Goal: Transaction & Acquisition: Book appointment/travel/reservation

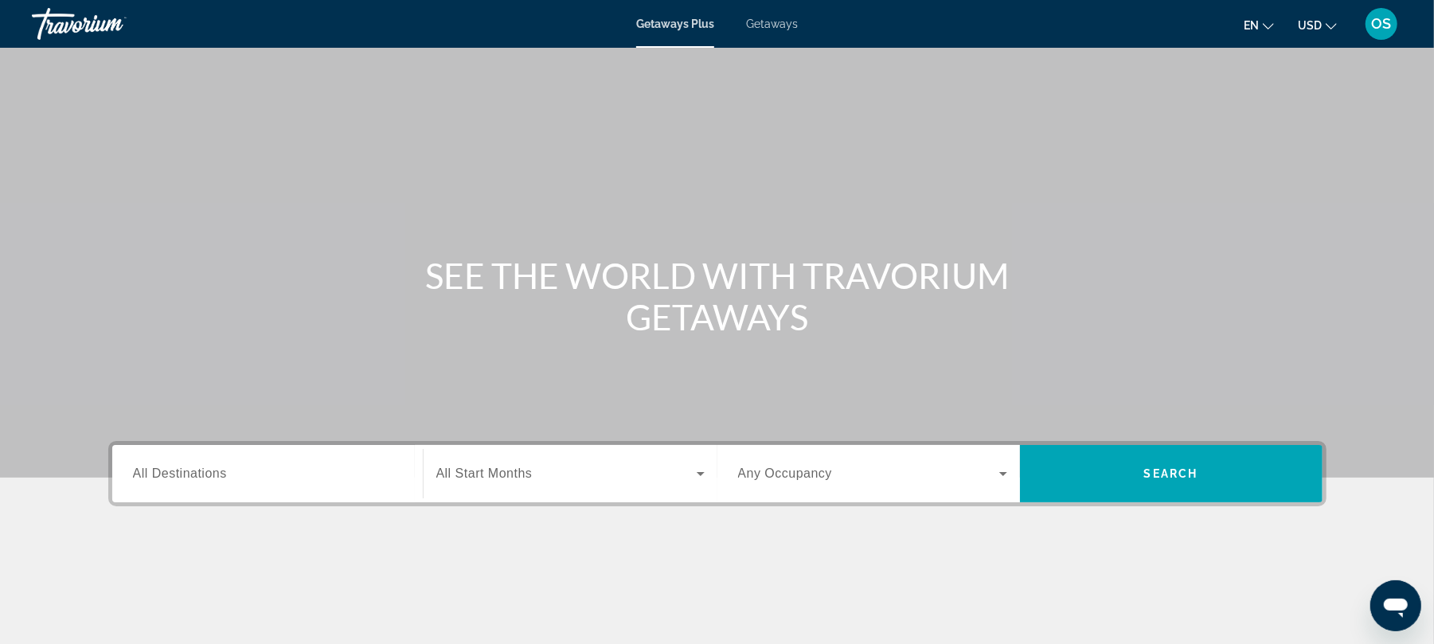
click at [784, 18] on span "Getaways" at bounding box center [772, 24] width 52 height 13
click at [1331, 25] on icon "Change currency" at bounding box center [1331, 26] width 11 height 11
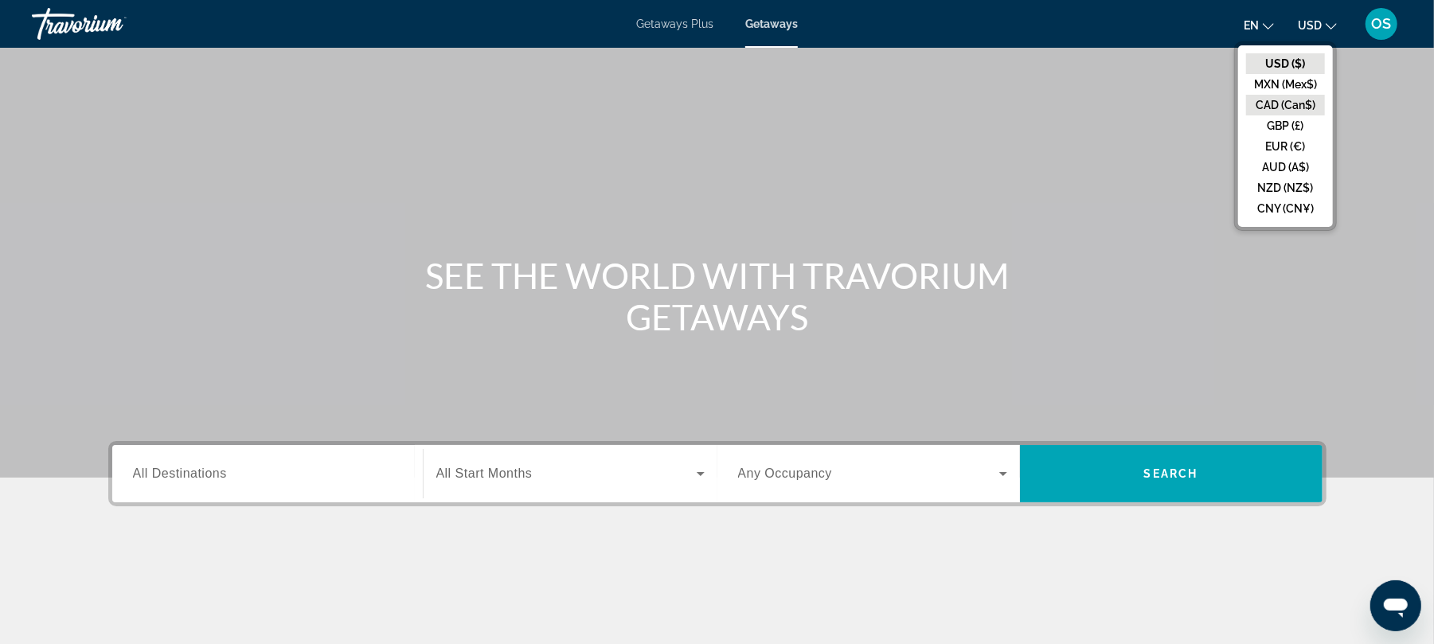
click at [1300, 100] on button "CAD (Can$)" at bounding box center [1285, 105] width 79 height 21
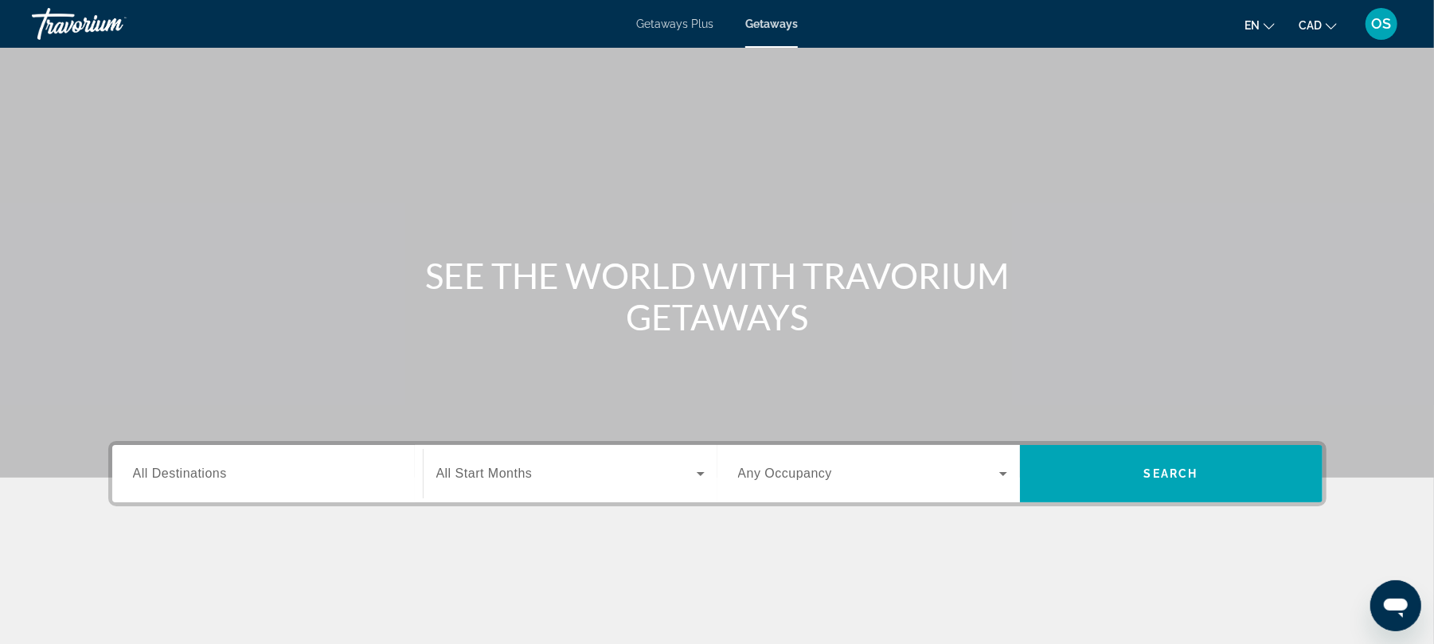
click at [345, 459] on div "Search widget" at bounding box center [267, 474] width 269 height 45
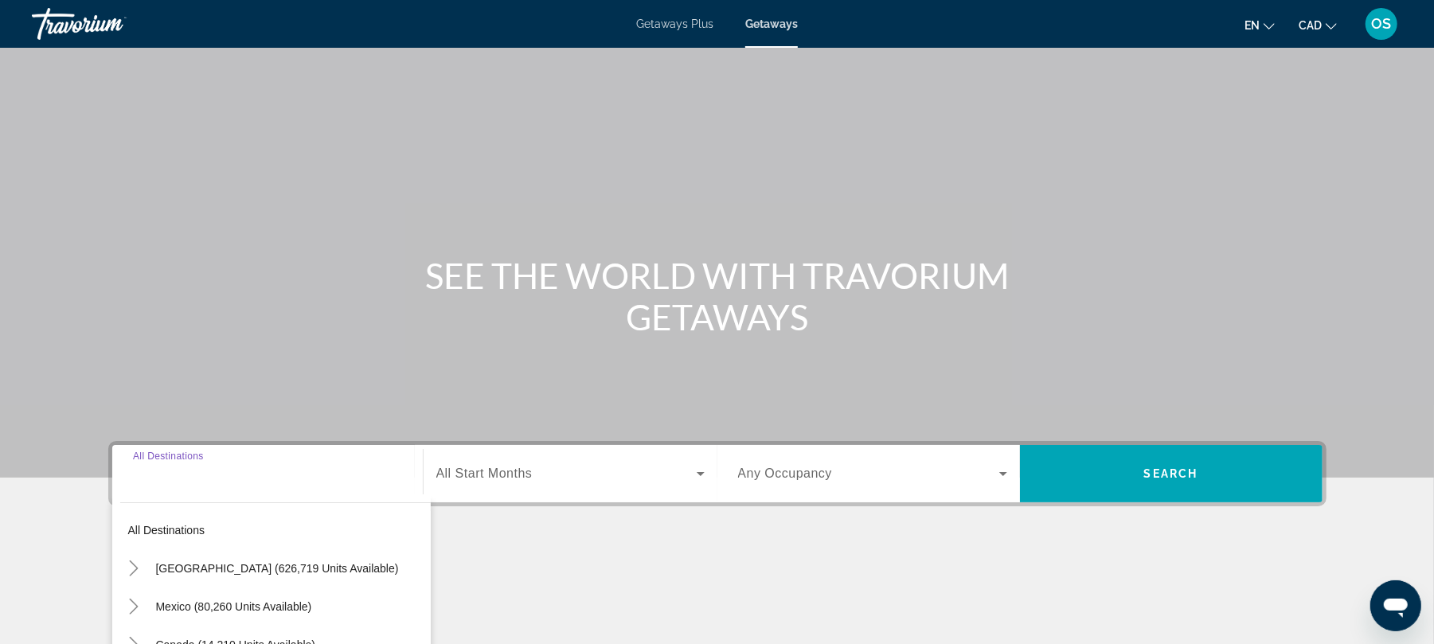
scroll to position [215, 0]
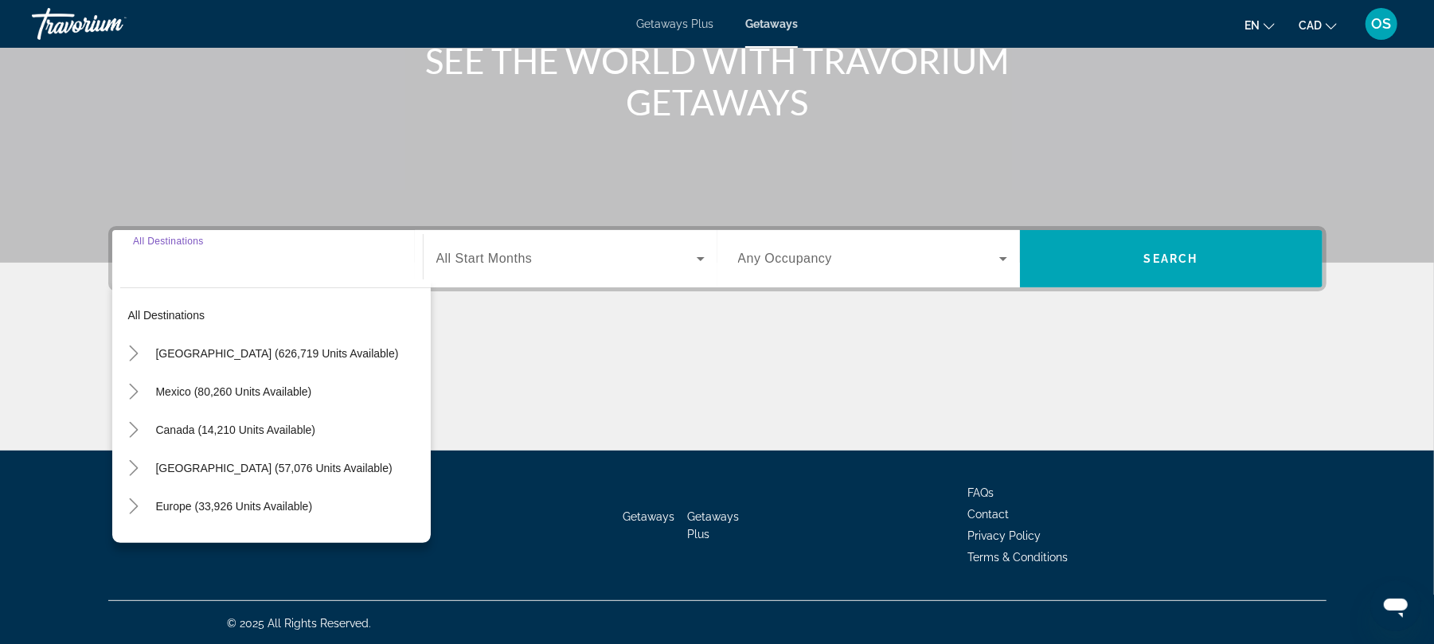
click at [345, 462] on span "[GEOGRAPHIC_DATA] (57,076 units available)" at bounding box center [274, 468] width 237 height 13
type input "**********"
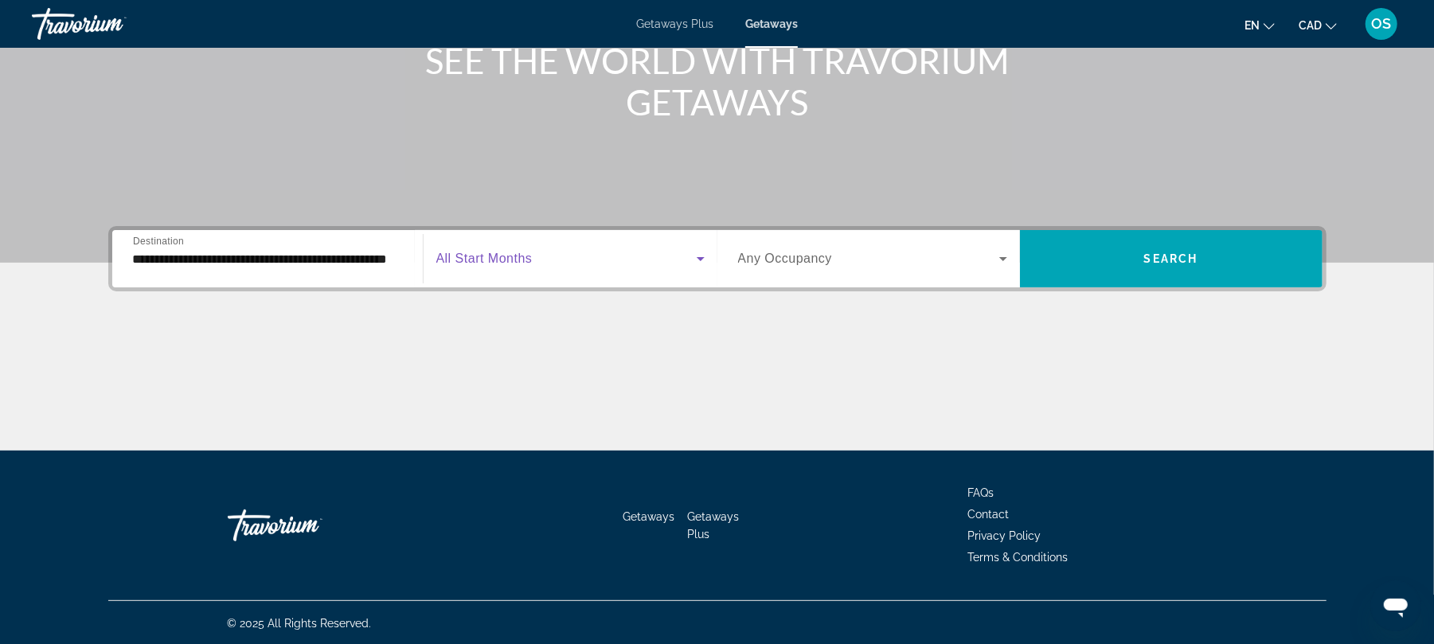
click at [697, 257] on icon "Search widget" at bounding box center [701, 259] width 8 height 4
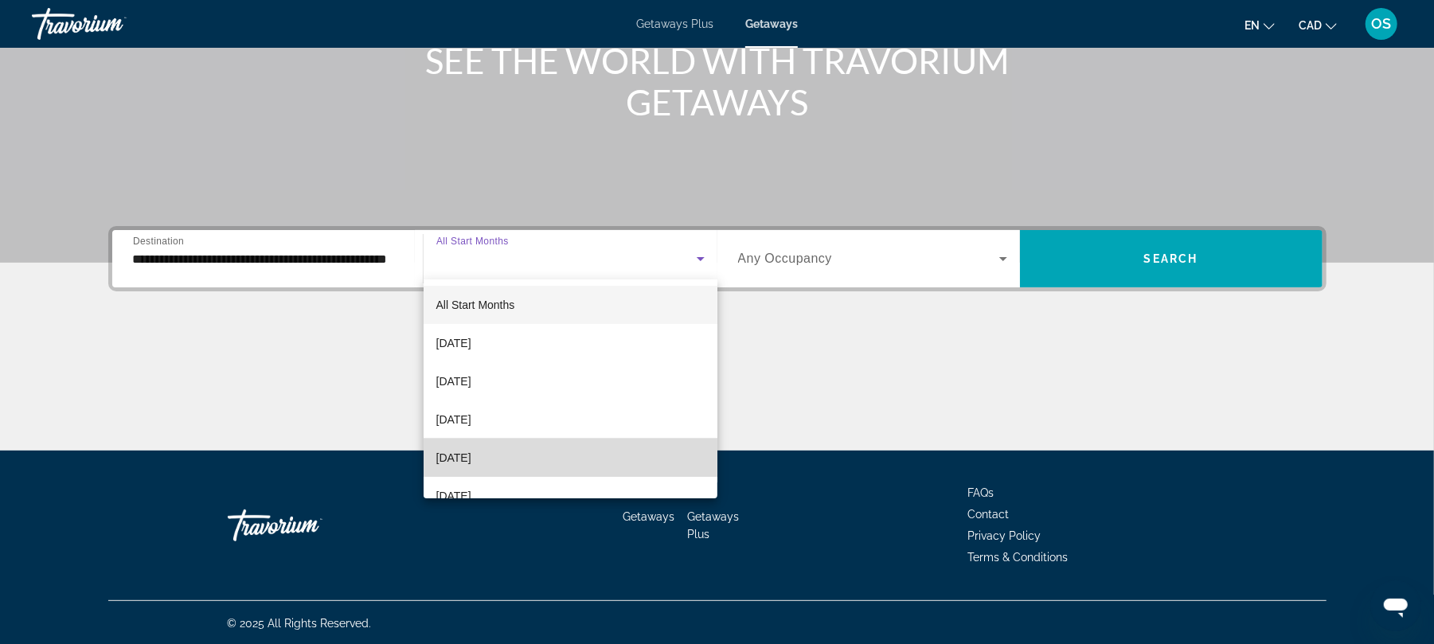
click at [602, 451] on mat-option "[DATE]" at bounding box center [571, 458] width 294 height 38
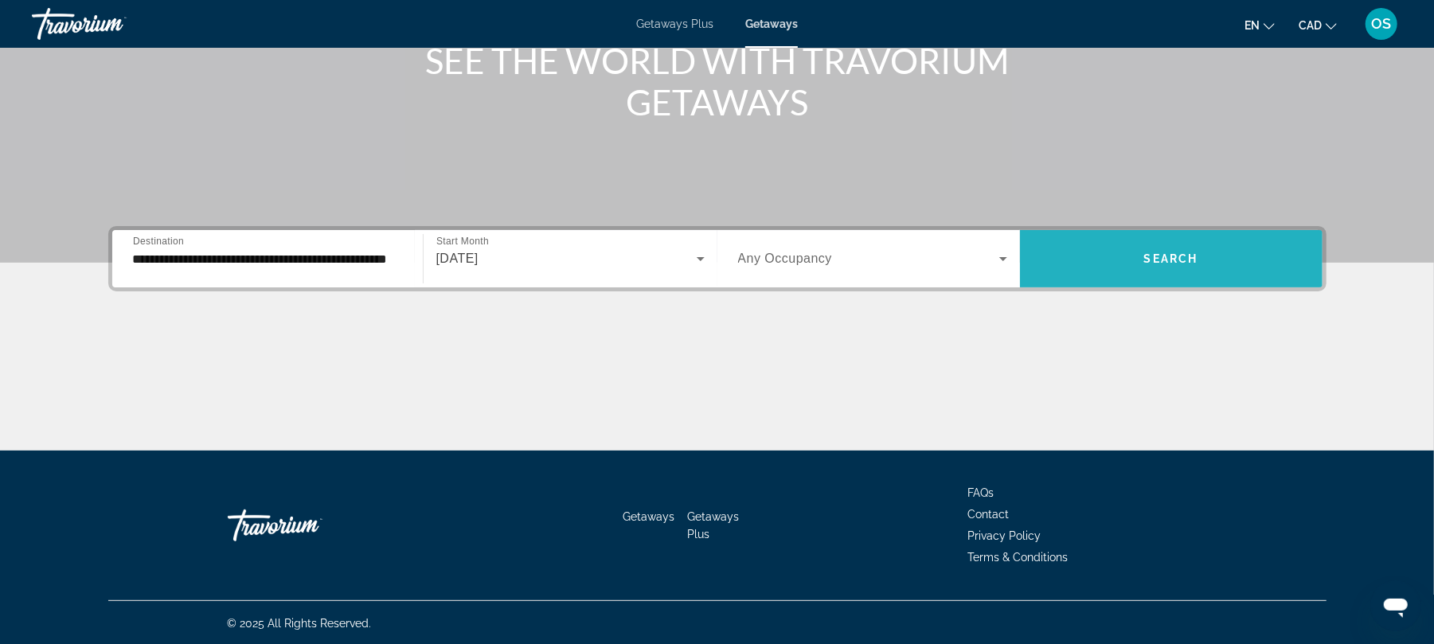
click at [1120, 264] on span "Search widget" at bounding box center [1171, 259] width 303 height 38
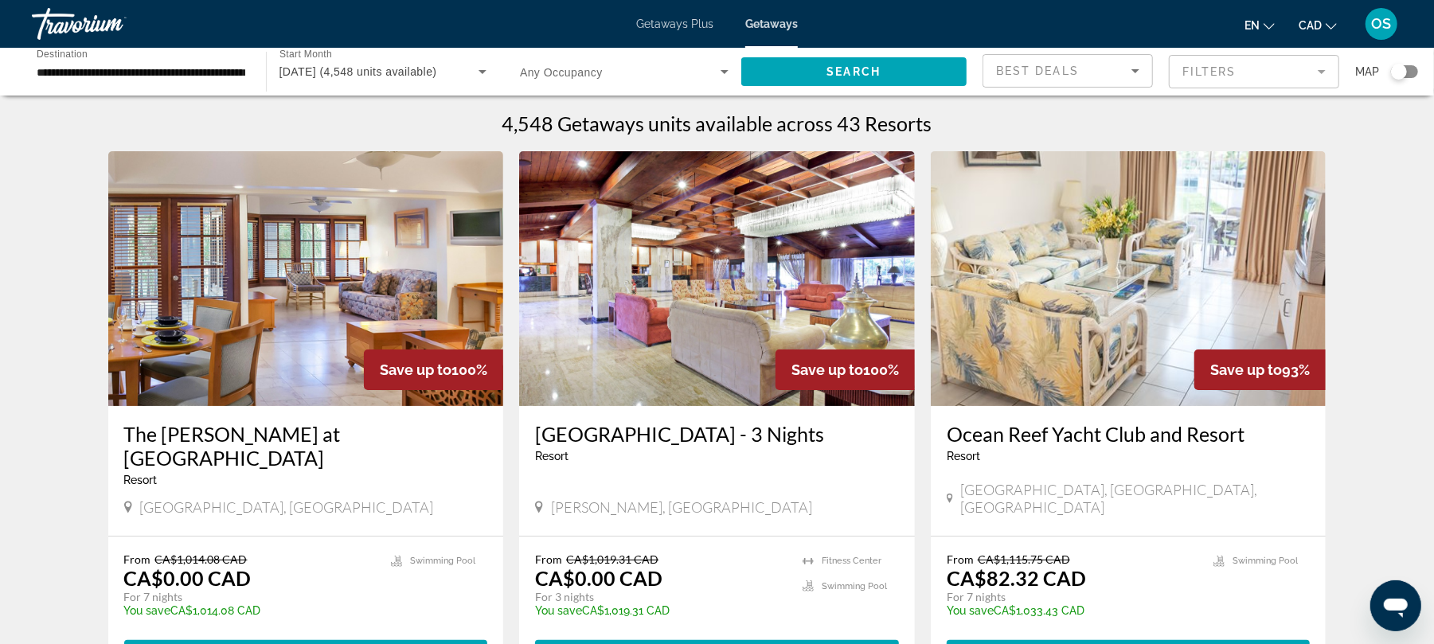
click at [1319, 68] on mat-form-field "Filters" at bounding box center [1254, 71] width 170 height 33
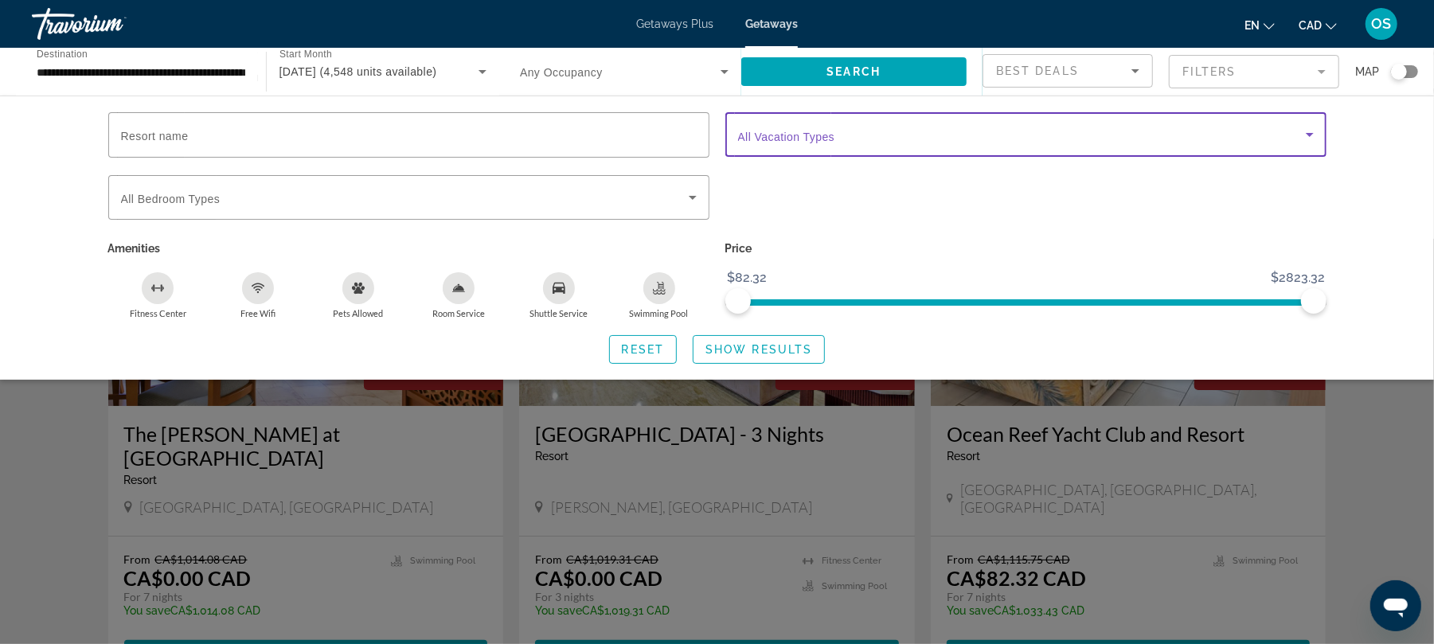
click at [1311, 132] on icon "Search widget" at bounding box center [1309, 134] width 19 height 19
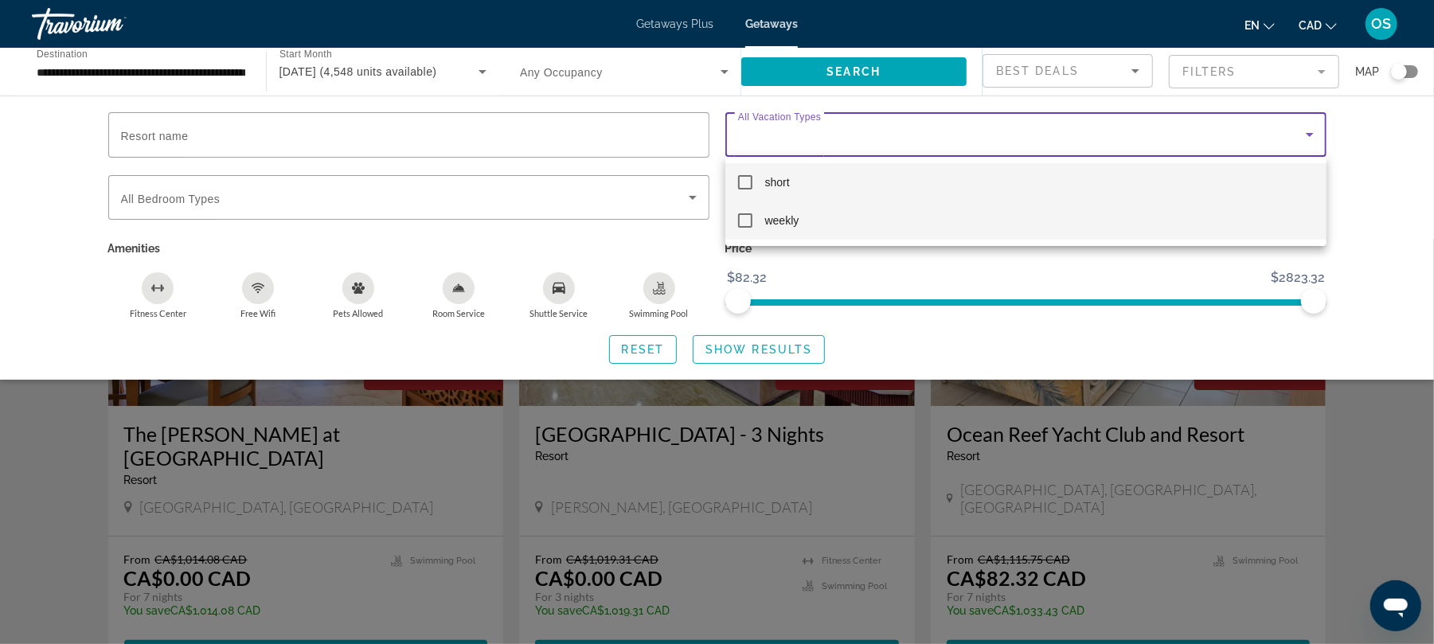
click at [743, 223] on mat-pseudo-checkbox at bounding box center [745, 220] width 14 height 14
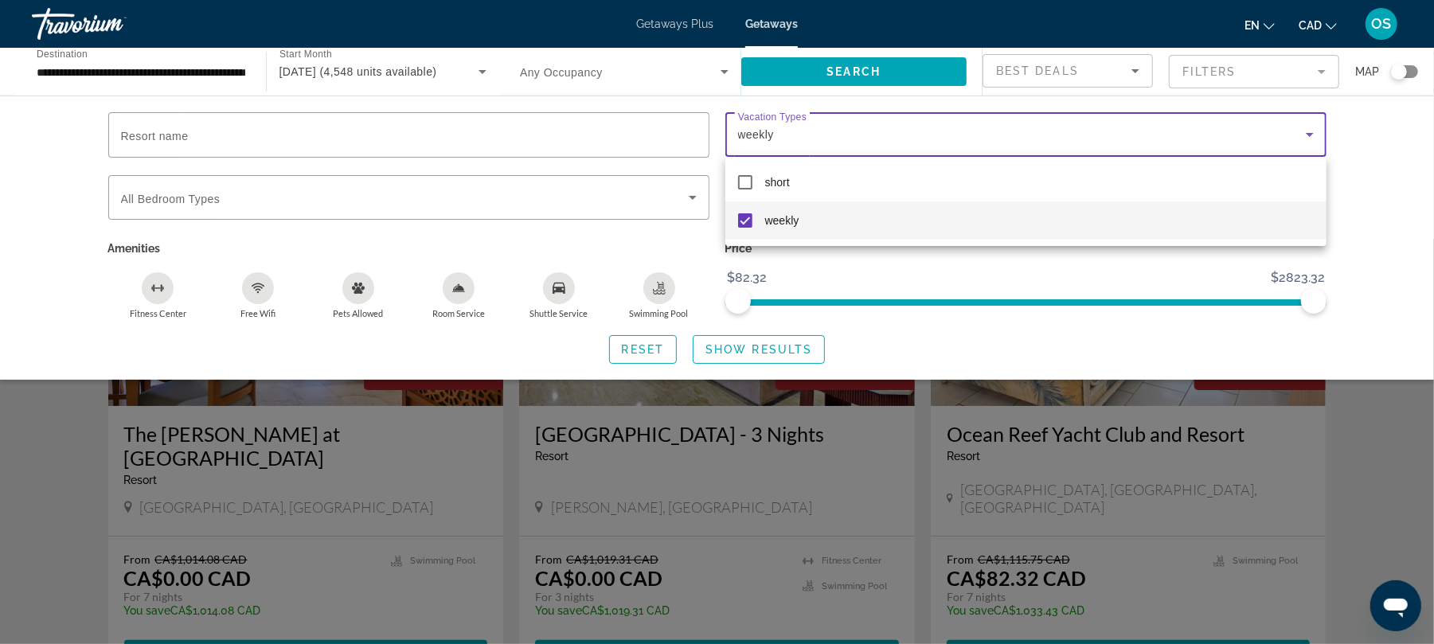
click at [455, 295] on div at bounding box center [717, 322] width 1434 height 644
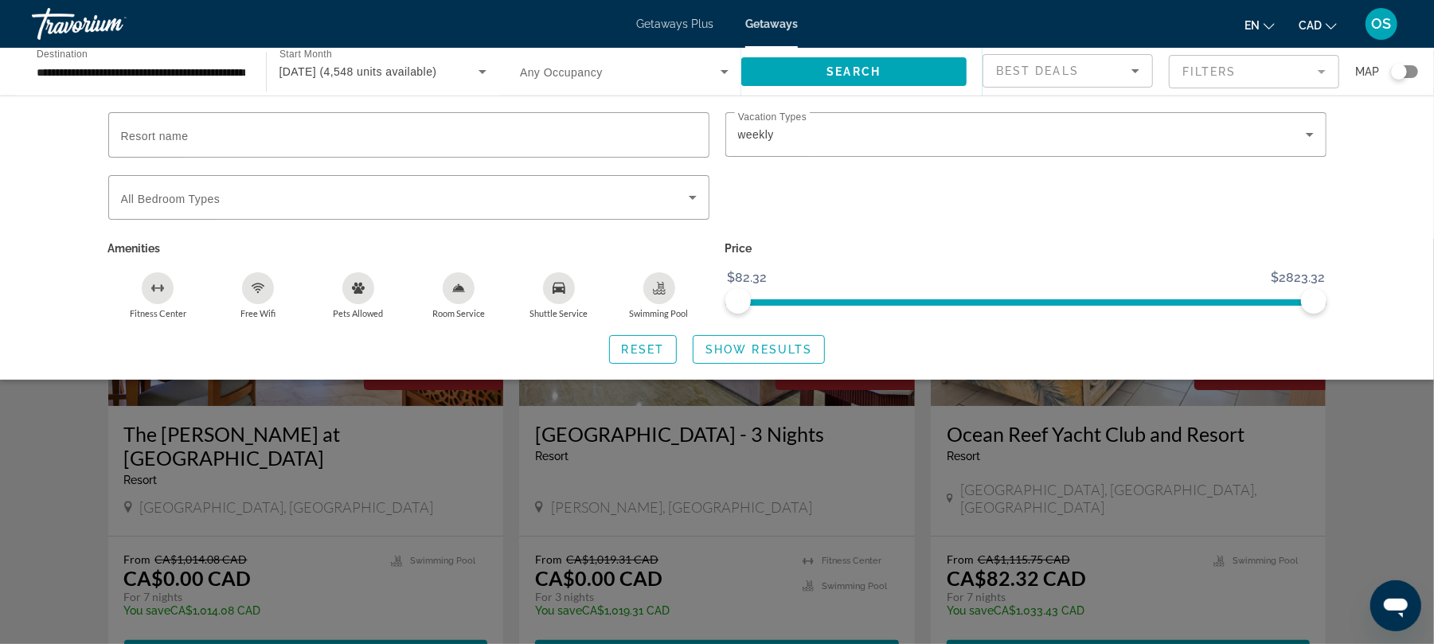
click at [463, 283] on icon "Room Service" at bounding box center [458, 288] width 13 height 13
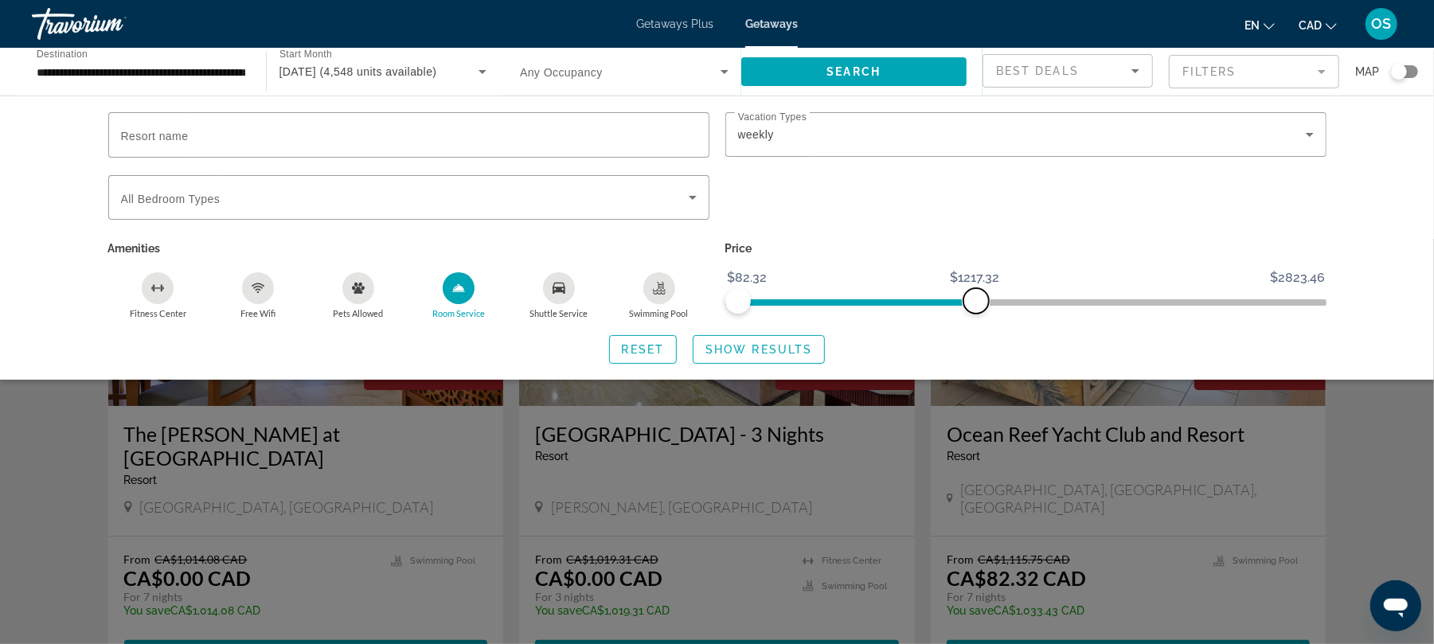
drag, startPoint x: 1306, startPoint y: 299, endPoint x: 976, endPoint y: 338, distance: 331.9
click at [976, 338] on div "Resort name Vacation Types All Vacation Types weekly Bedroom Types All Bedroom …" at bounding box center [717, 238] width 1282 height 252
click at [766, 351] on span "Show Results" at bounding box center [759, 349] width 107 height 13
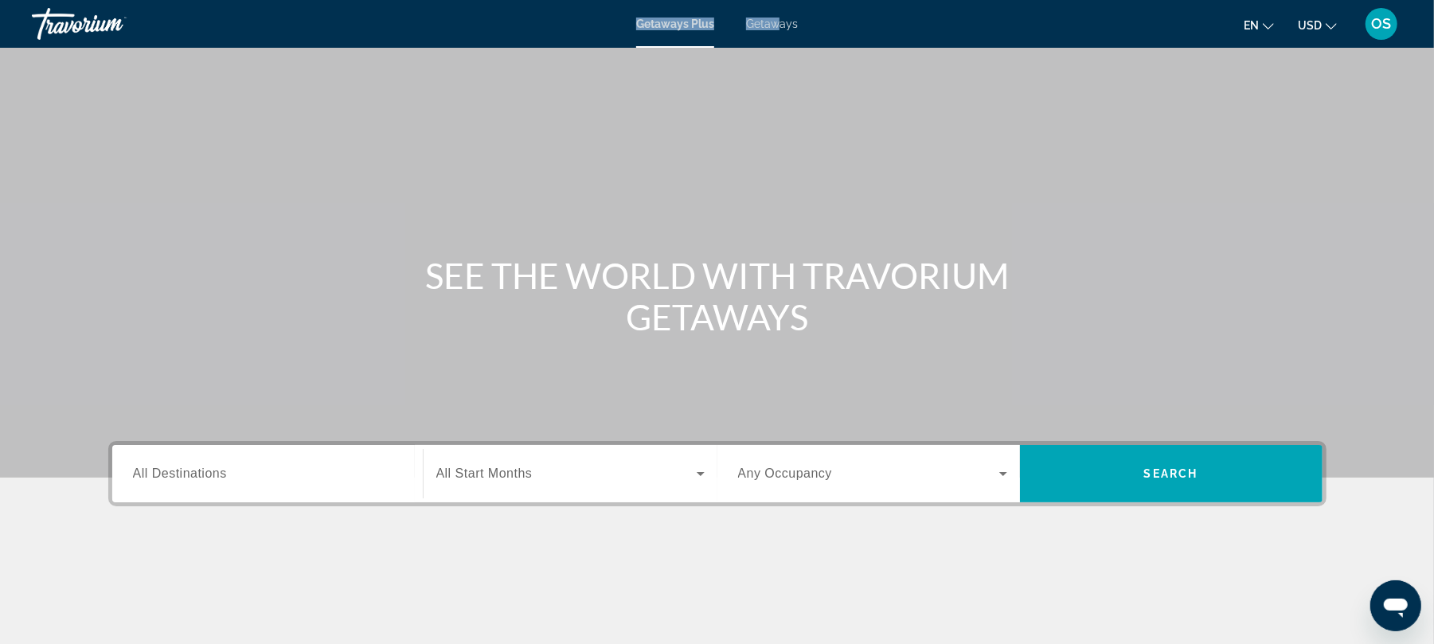
drag, startPoint x: 0, startPoint y: 0, endPoint x: 772, endPoint y: 29, distance: 772.2
click at [772, 29] on mat-toolbar "Getaways Plus Getaways en English Español Français Italiano Português русский U…" at bounding box center [717, 24] width 1434 height 48
click at [772, 29] on span "Getaways" at bounding box center [772, 24] width 52 height 13
click at [1328, 22] on icon "Change currency" at bounding box center [1331, 26] width 11 height 11
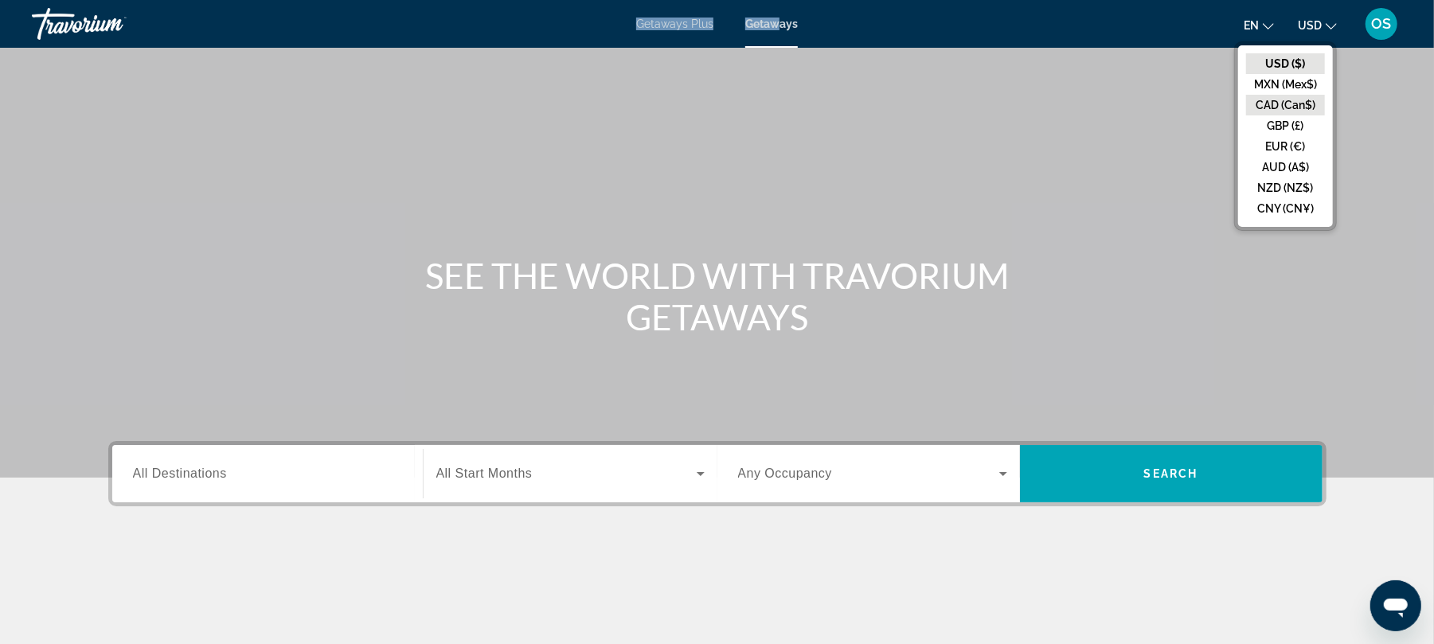
click at [1290, 100] on button "CAD (Can$)" at bounding box center [1285, 105] width 79 height 21
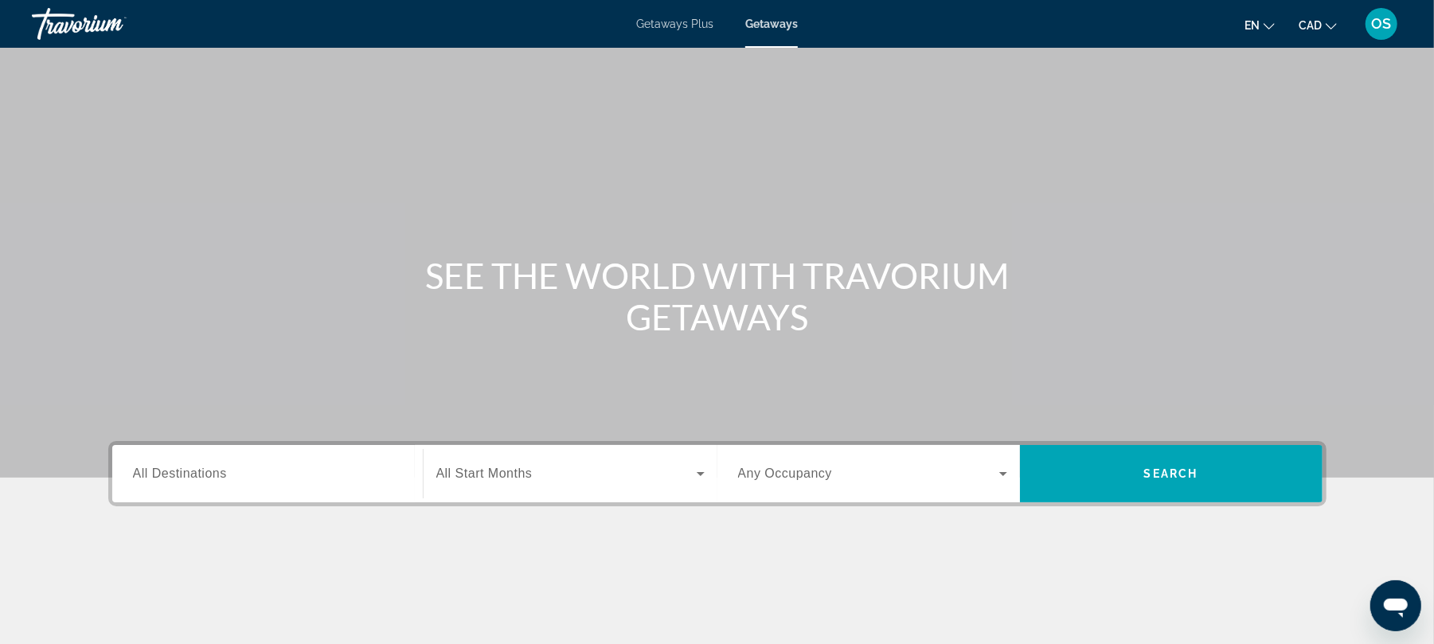
click at [201, 471] on span "All Destinations" at bounding box center [180, 474] width 94 height 14
click at [201, 471] on input "Destination All Destinations" at bounding box center [267, 474] width 269 height 19
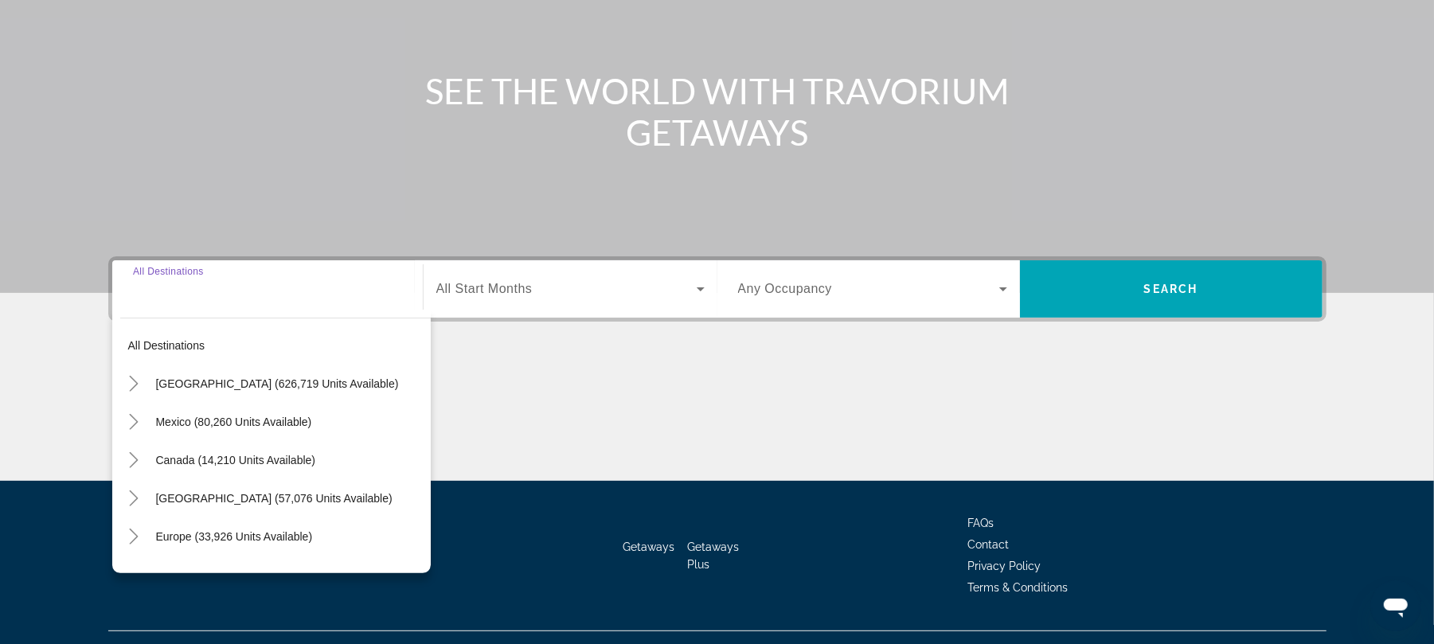
scroll to position [215, 0]
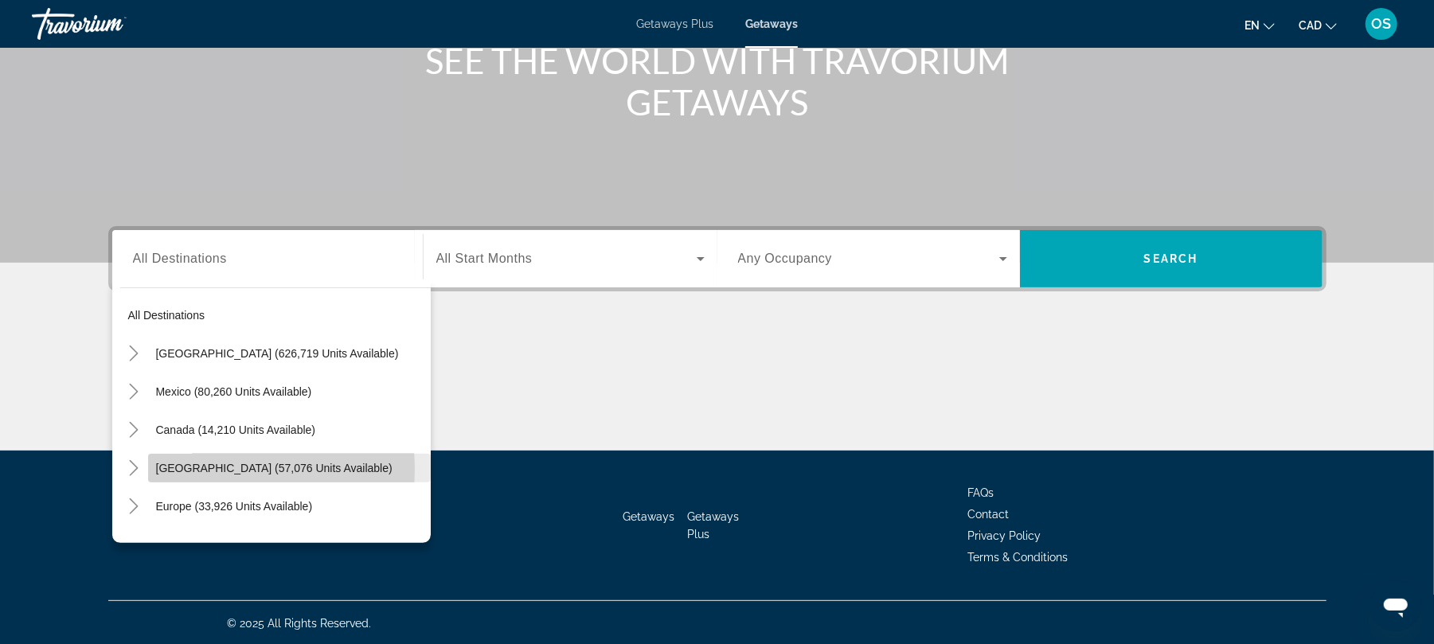
click at [201, 468] on span "[GEOGRAPHIC_DATA] (57,076 units available)" at bounding box center [274, 468] width 237 height 13
type input "**********"
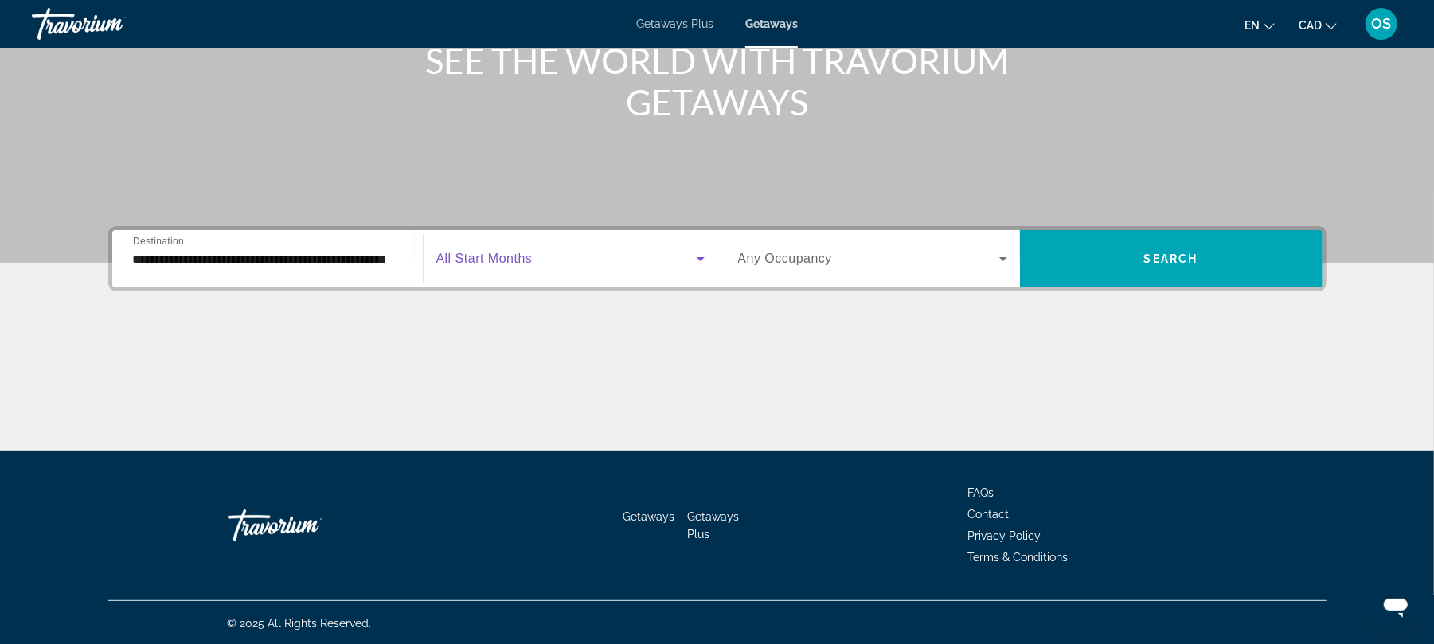
click at [699, 257] on icon "Search widget" at bounding box center [701, 259] width 8 height 4
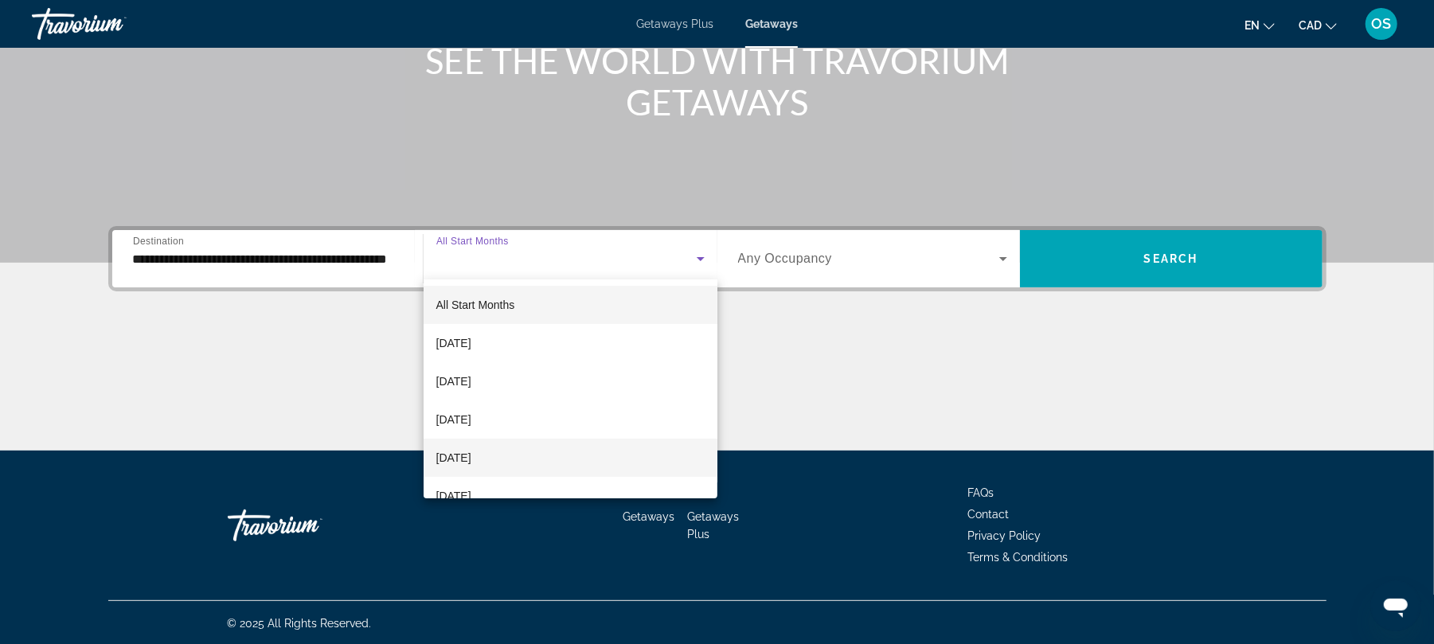
click at [530, 460] on mat-option "[DATE]" at bounding box center [571, 458] width 294 height 38
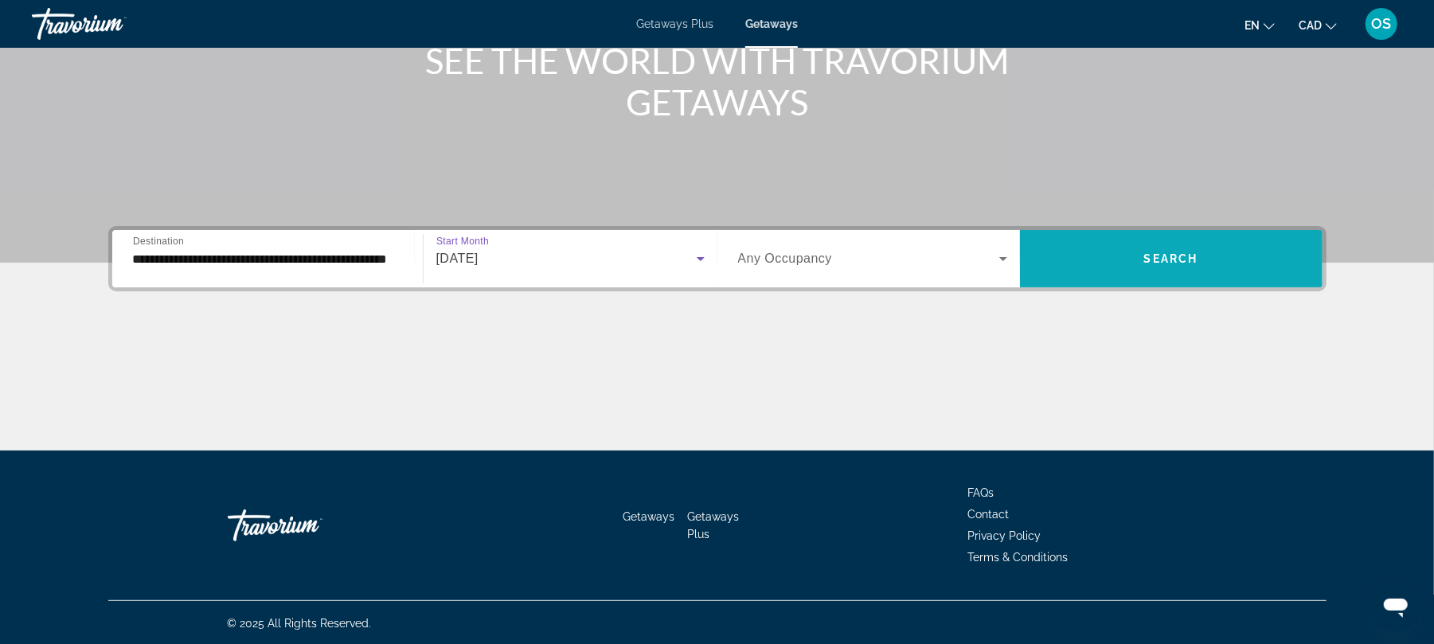
click at [1206, 261] on span "Search widget" at bounding box center [1171, 259] width 303 height 38
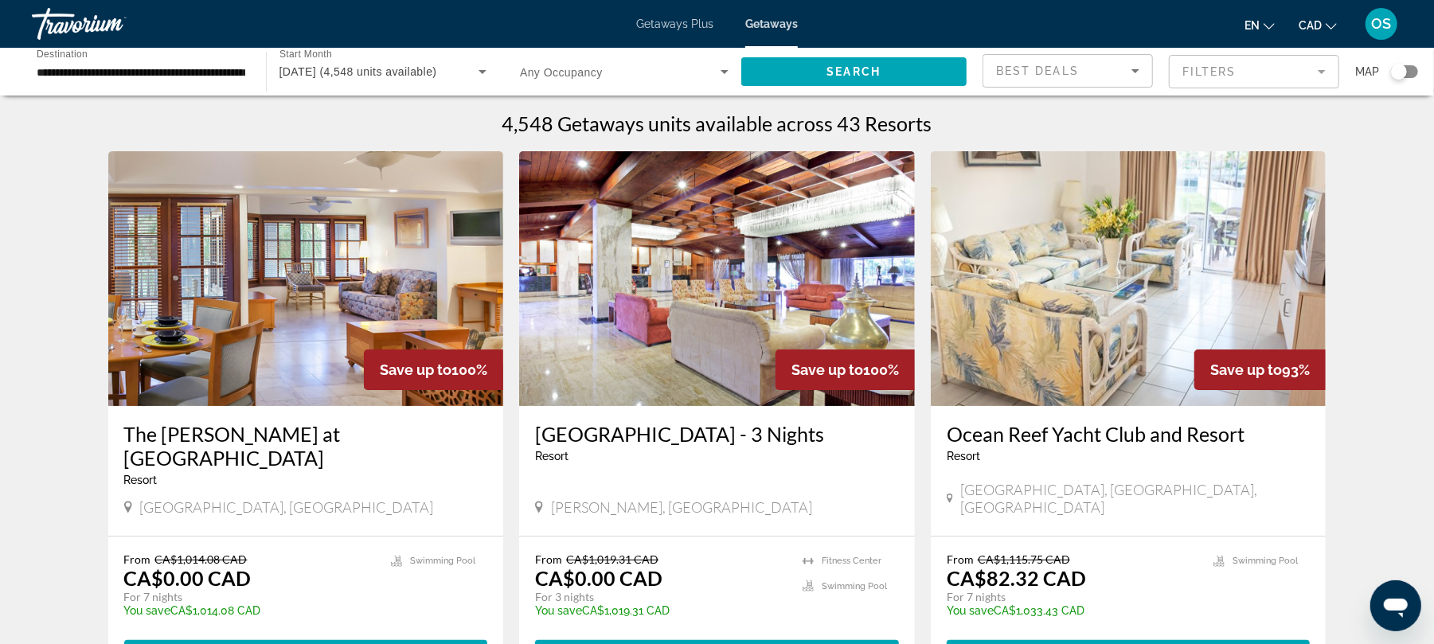
click at [1323, 74] on mat-form-field "Filters" at bounding box center [1254, 71] width 170 height 33
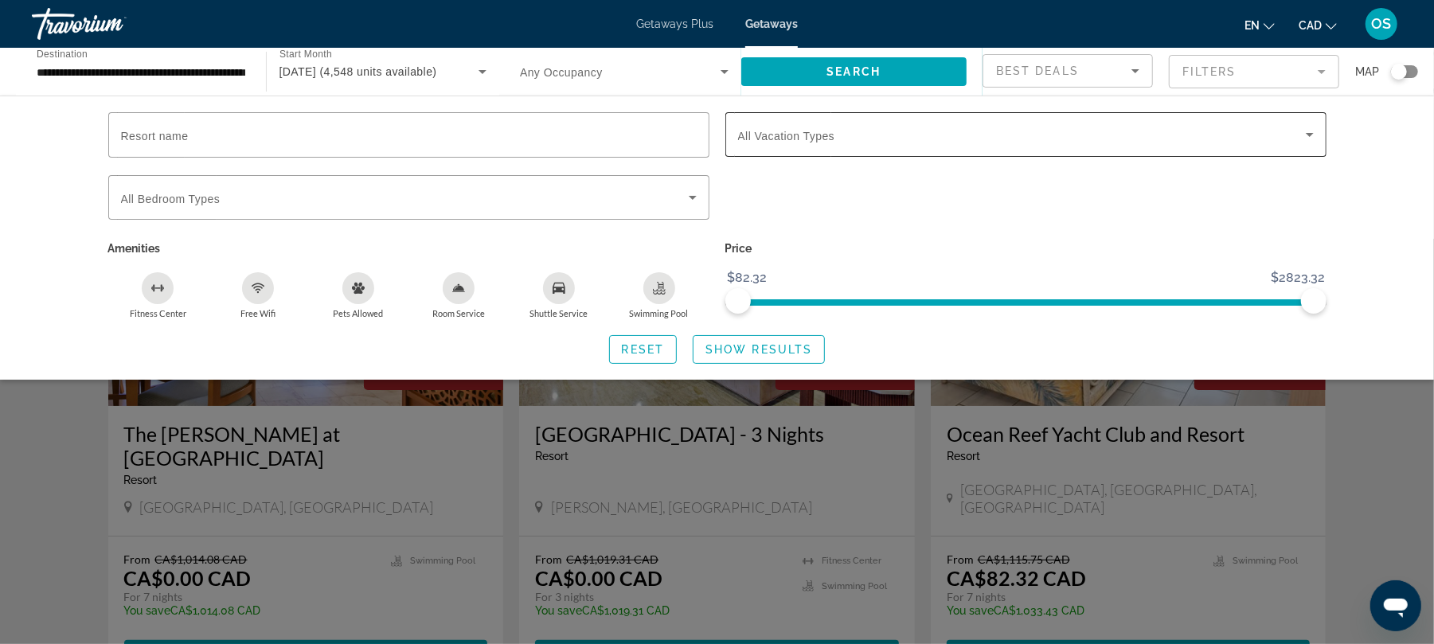
click at [1233, 144] on div "Search widget" at bounding box center [1026, 134] width 576 height 45
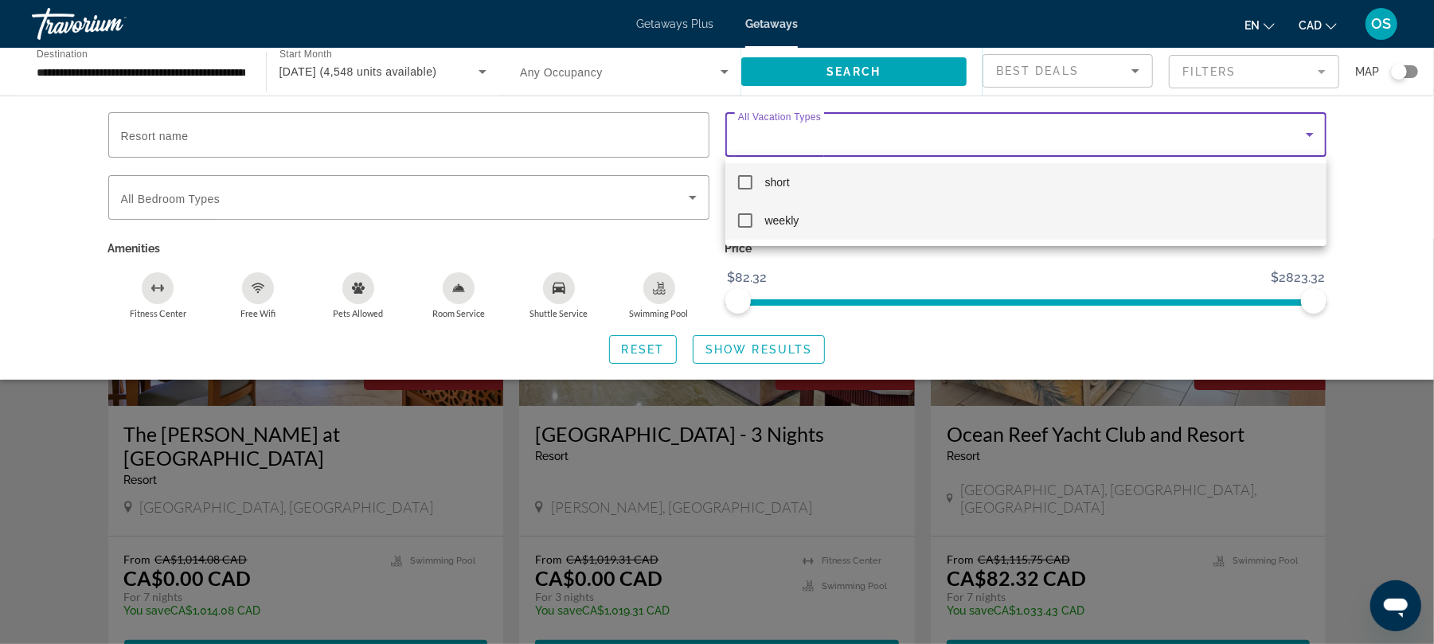
click at [881, 215] on mat-option "weekly" at bounding box center [1025, 220] width 601 height 38
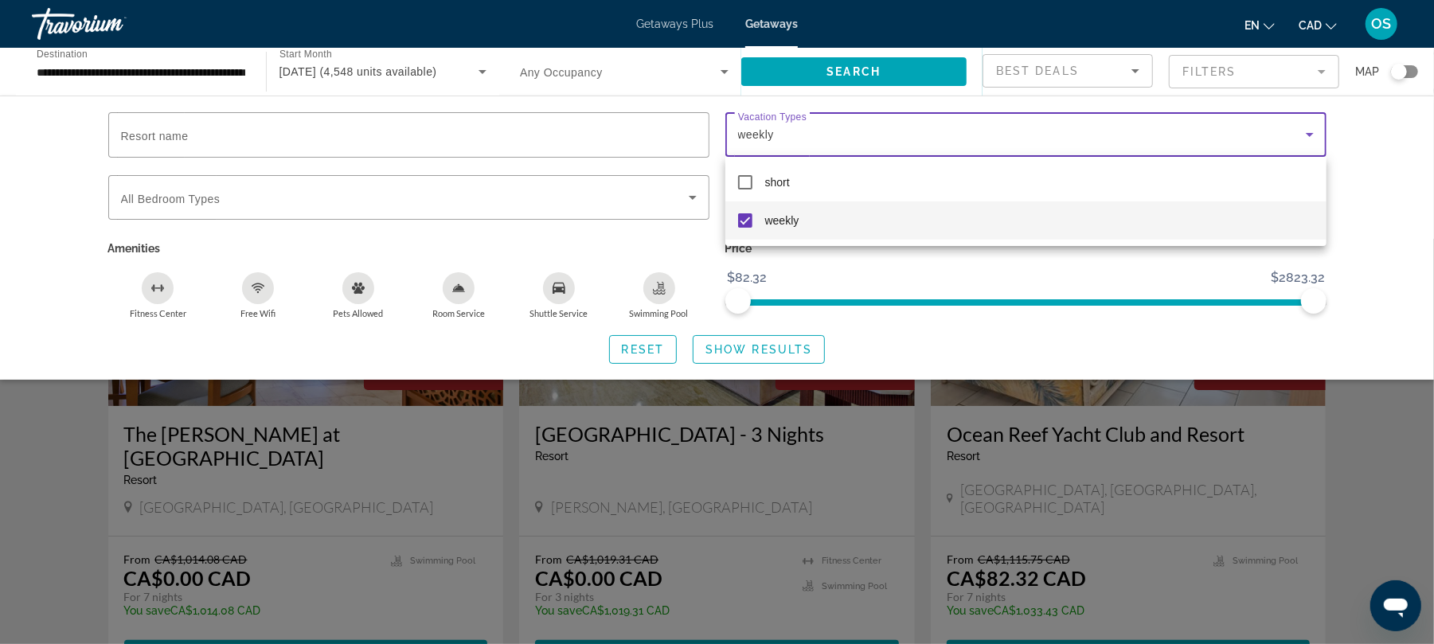
click at [459, 287] on div at bounding box center [717, 322] width 1434 height 644
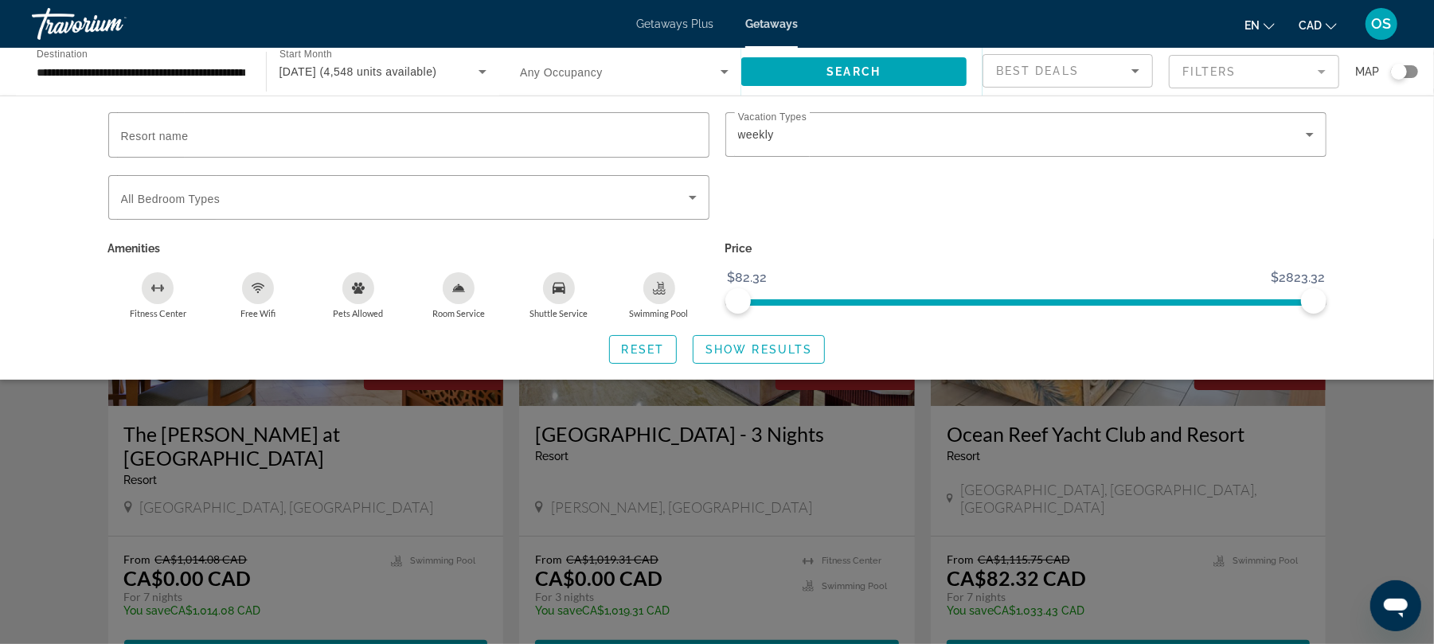
click at [459, 287] on icon "Room Service" at bounding box center [458, 287] width 11 height 7
drag, startPoint x: 1310, startPoint y: 301, endPoint x: 1018, endPoint y: 330, distance: 293.6
click at [1018, 330] on div "Resort name Vacation Types All Vacation Types weekly Bedroom Types All Bedroom …" at bounding box center [717, 238] width 1282 height 252
click at [784, 357] on span "Search widget" at bounding box center [759, 349] width 131 height 38
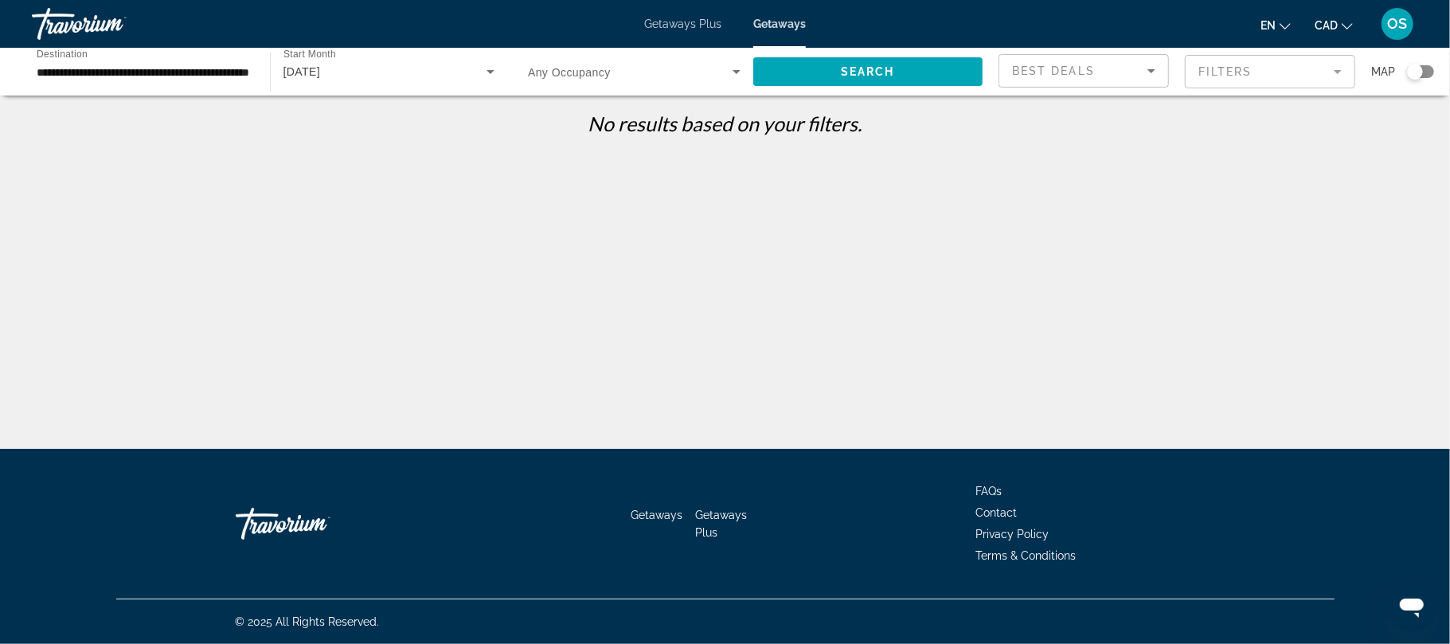
click at [1333, 72] on mat-form-field "Filters" at bounding box center [1270, 71] width 170 height 33
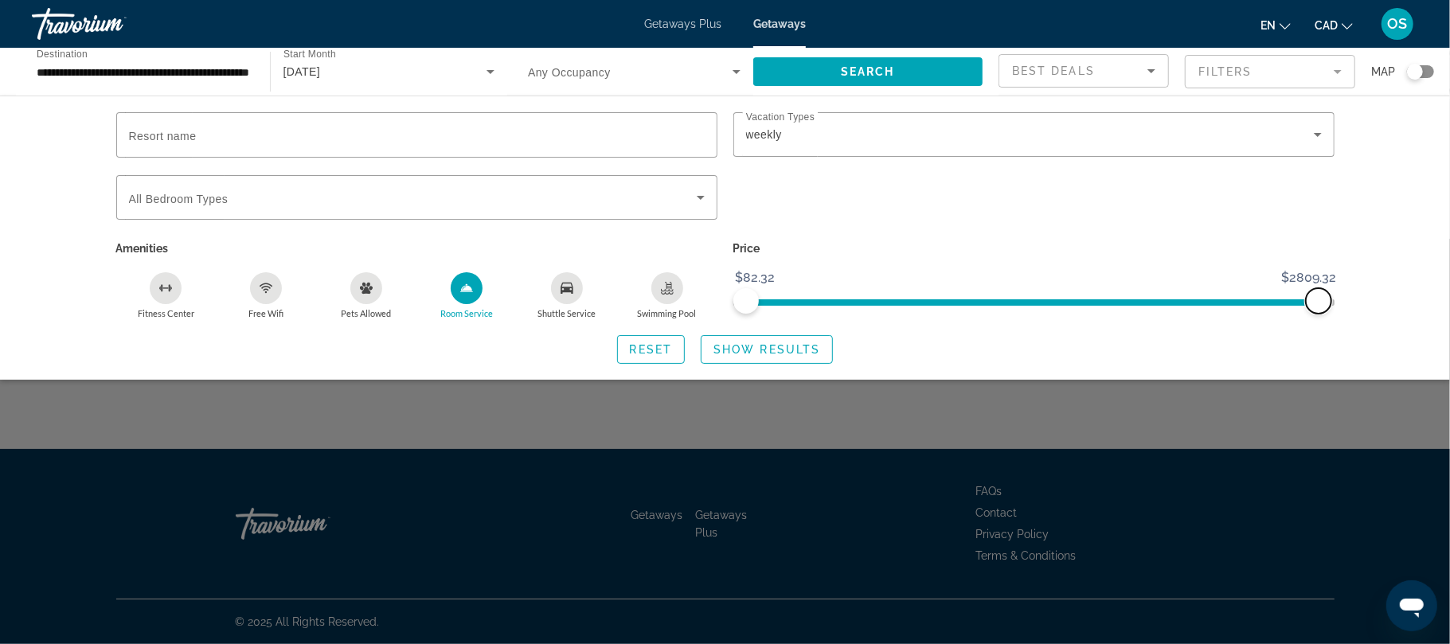
drag, startPoint x: 1019, startPoint y: 306, endPoint x: 1319, endPoint y: 296, distance: 299.6
click at [1319, 296] on span "ngx-slider-max" at bounding box center [1318, 300] width 25 height 25
click at [740, 342] on span "Search widget" at bounding box center [767, 349] width 131 height 38
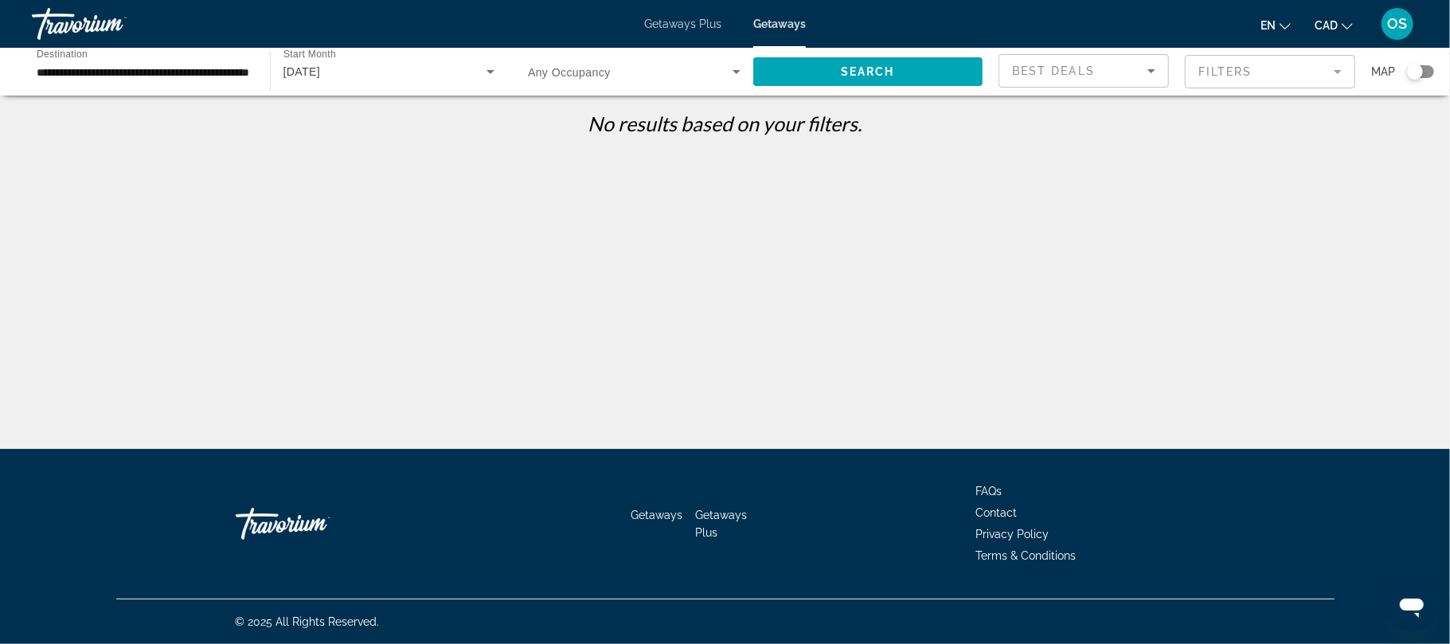
click at [1339, 72] on mat-form-field "Filters" at bounding box center [1270, 71] width 170 height 33
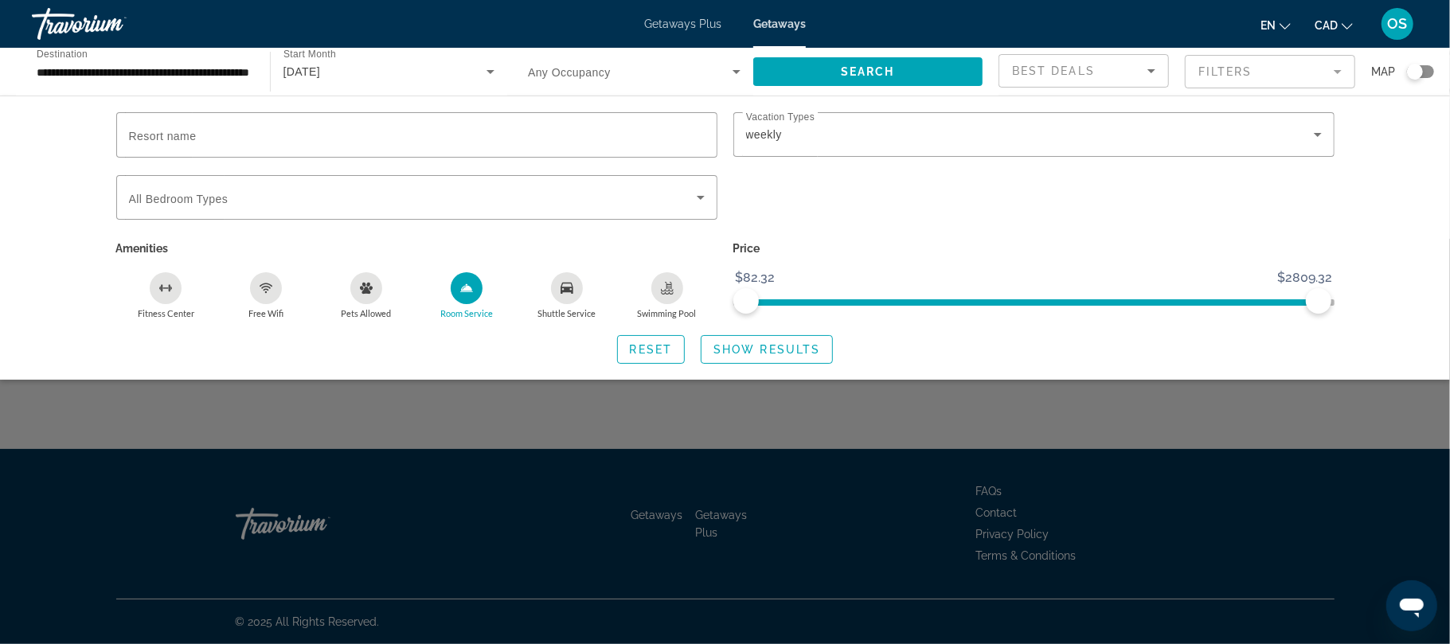
click at [469, 290] on icon "Room Service" at bounding box center [466, 287] width 11 height 7
click at [768, 348] on span "Show Results" at bounding box center [766, 349] width 107 height 13
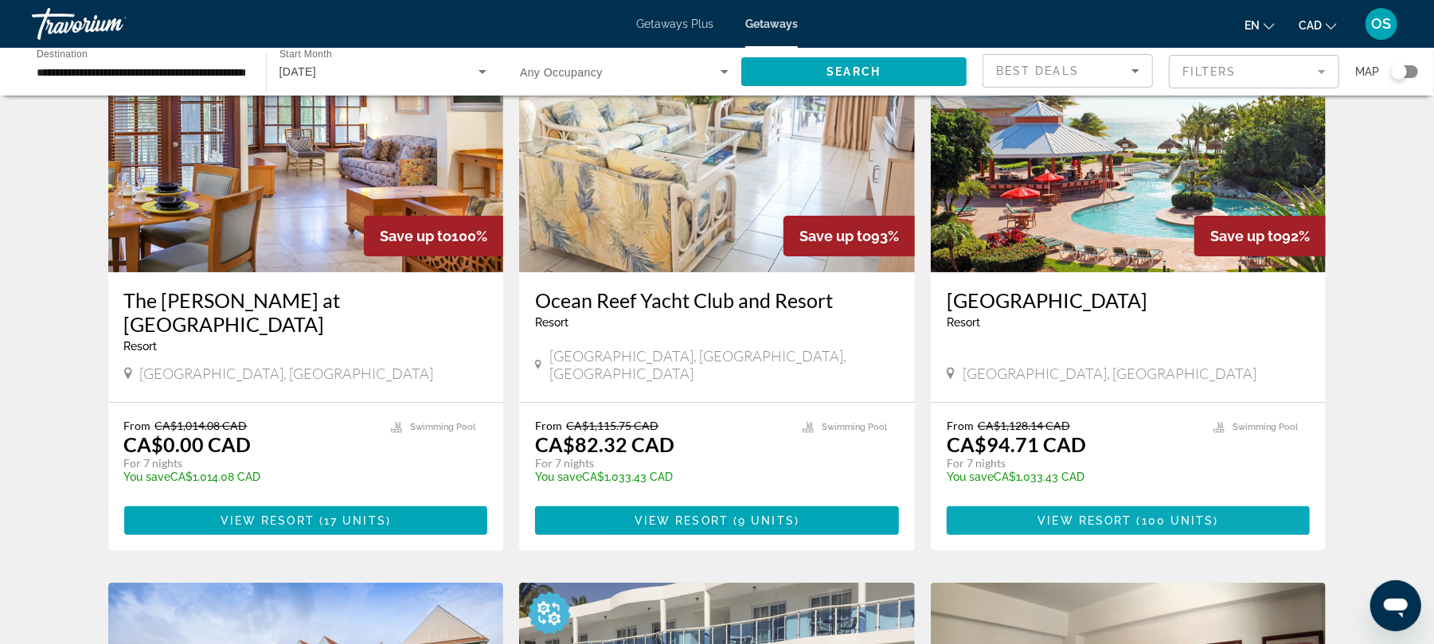
scroll to position [132, 0]
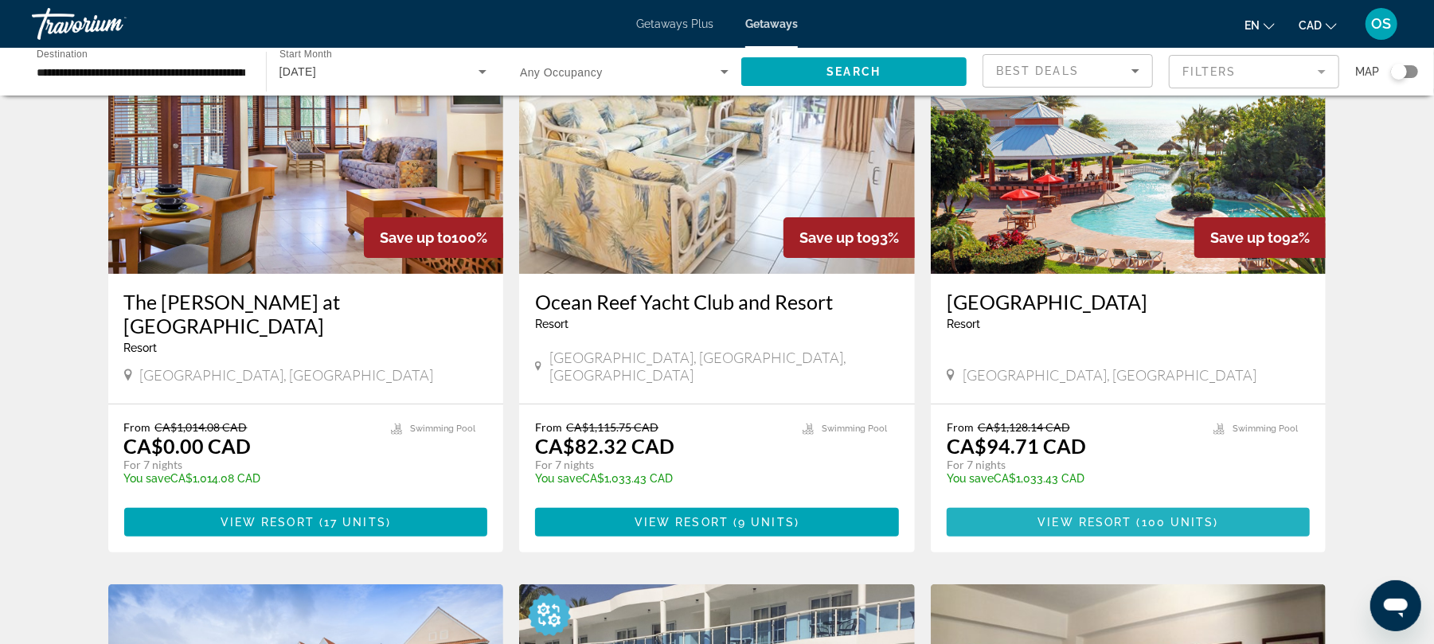
click at [1186, 516] on span "100 units" at bounding box center [1178, 522] width 72 height 13
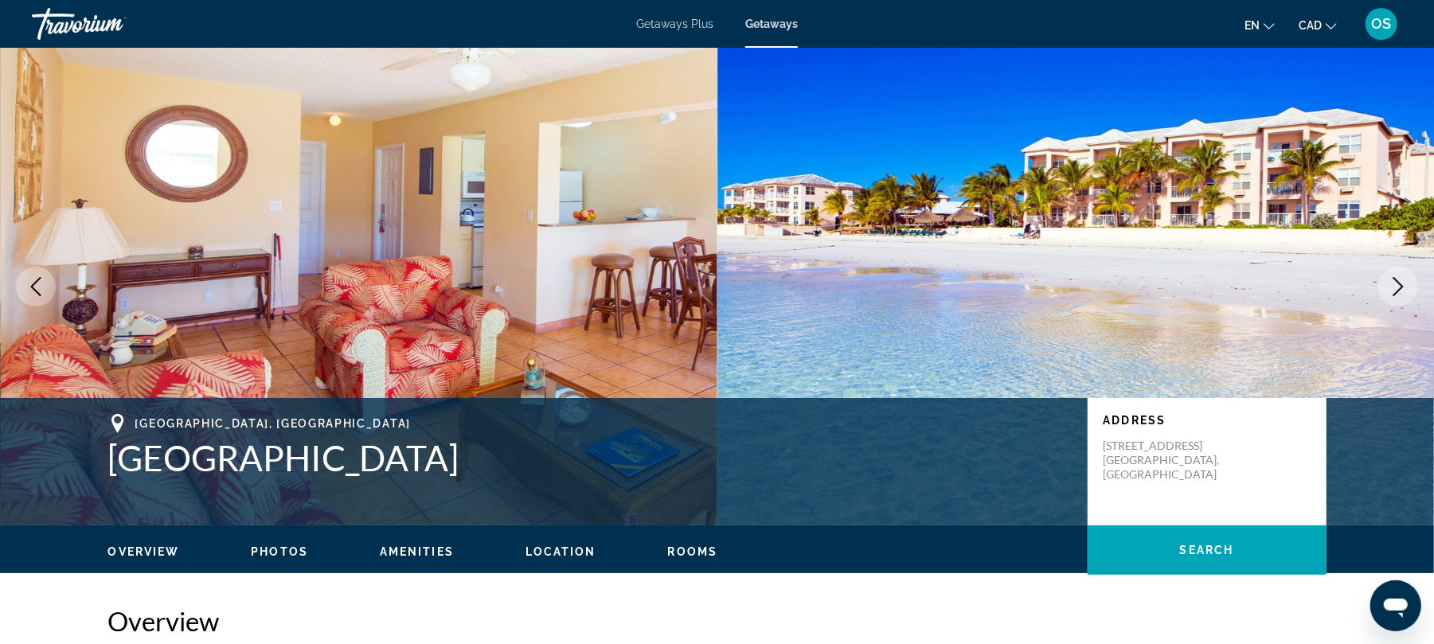
click at [1398, 283] on icon "Next image" at bounding box center [1398, 286] width 19 height 19
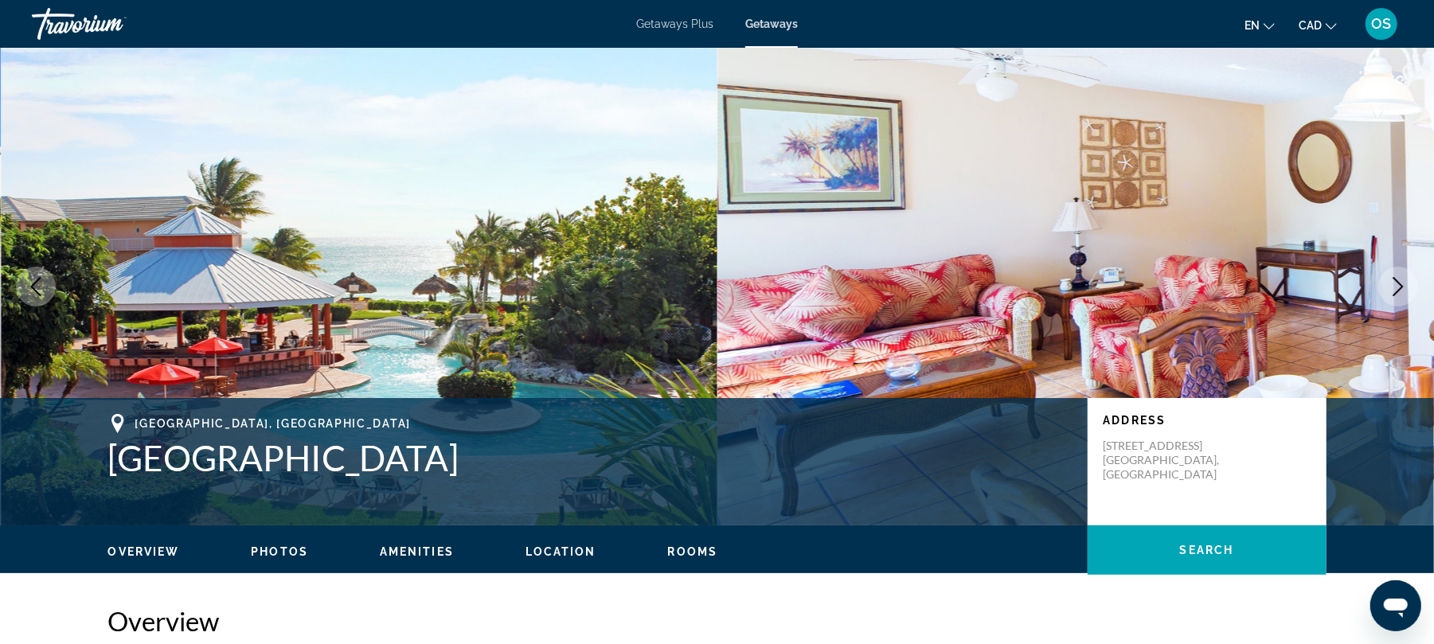
click at [1398, 283] on icon "Next image" at bounding box center [1398, 286] width 19 height 19
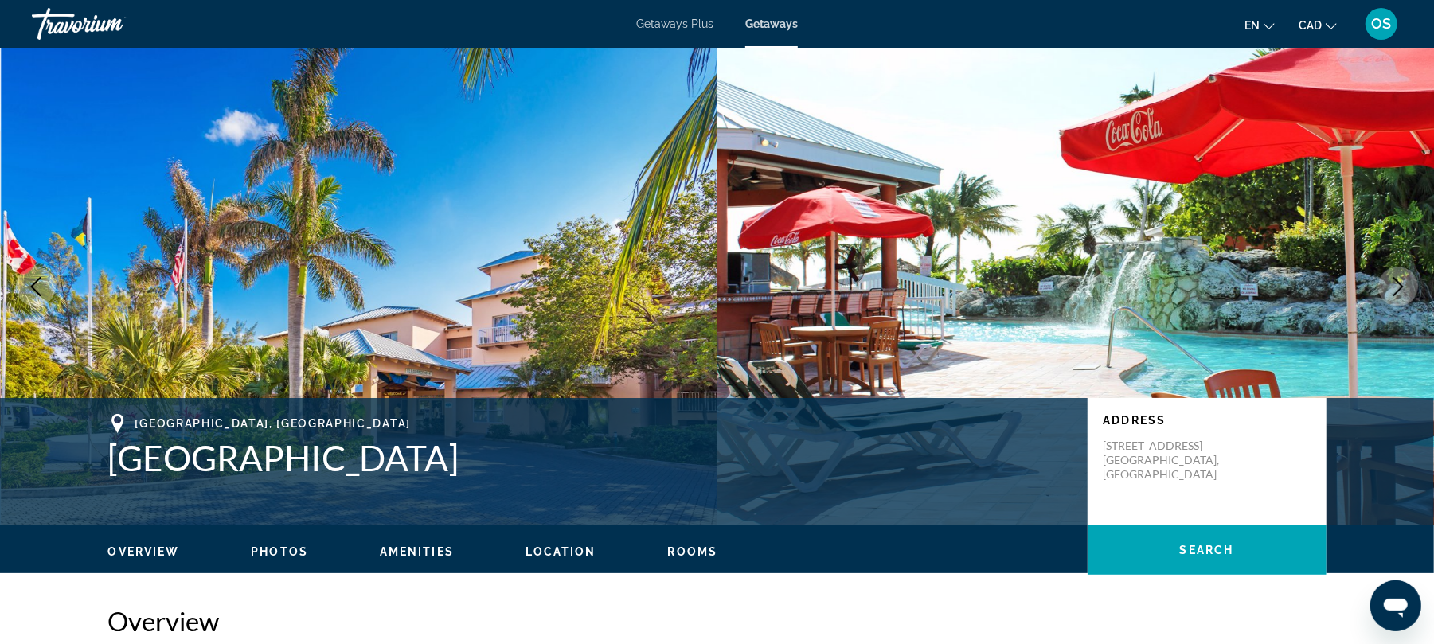
click at [1398, 283] on icon "Next image" at bounding box center [1398, 286] width 19 height 19
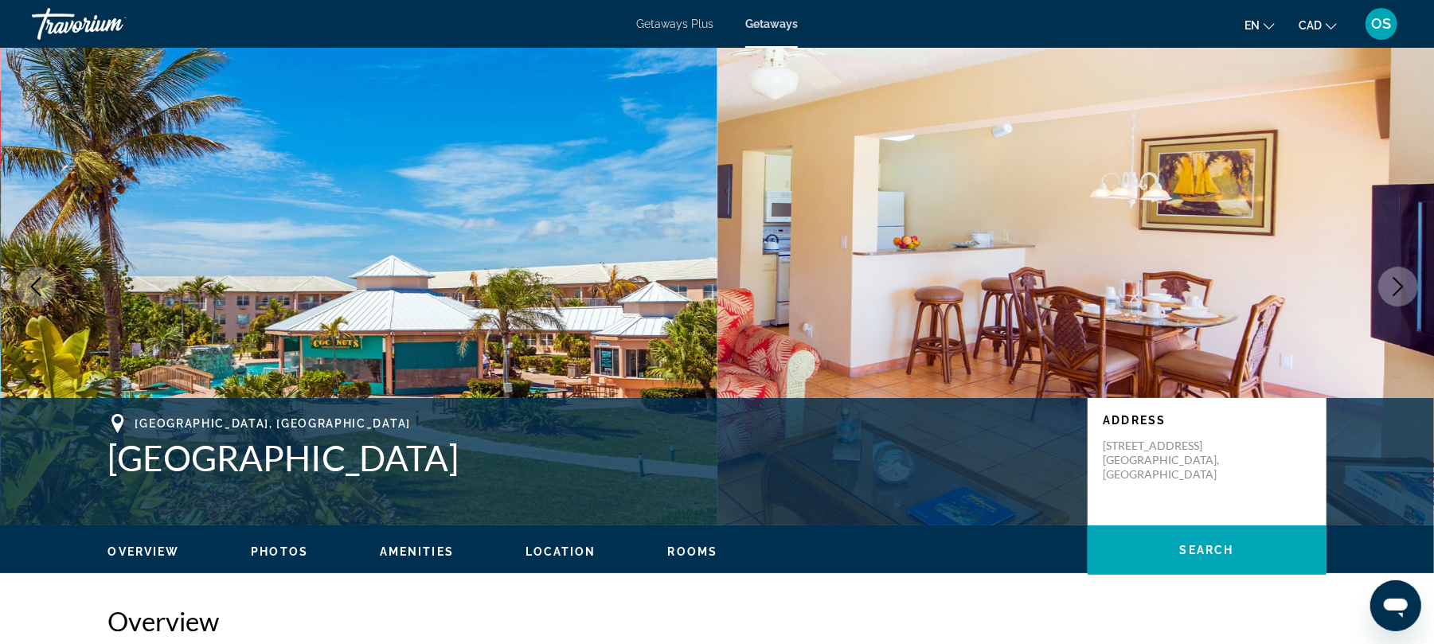
click at [1398, 283] on icon "Next image" at bounding box center [1398, 286] width 19 height 19
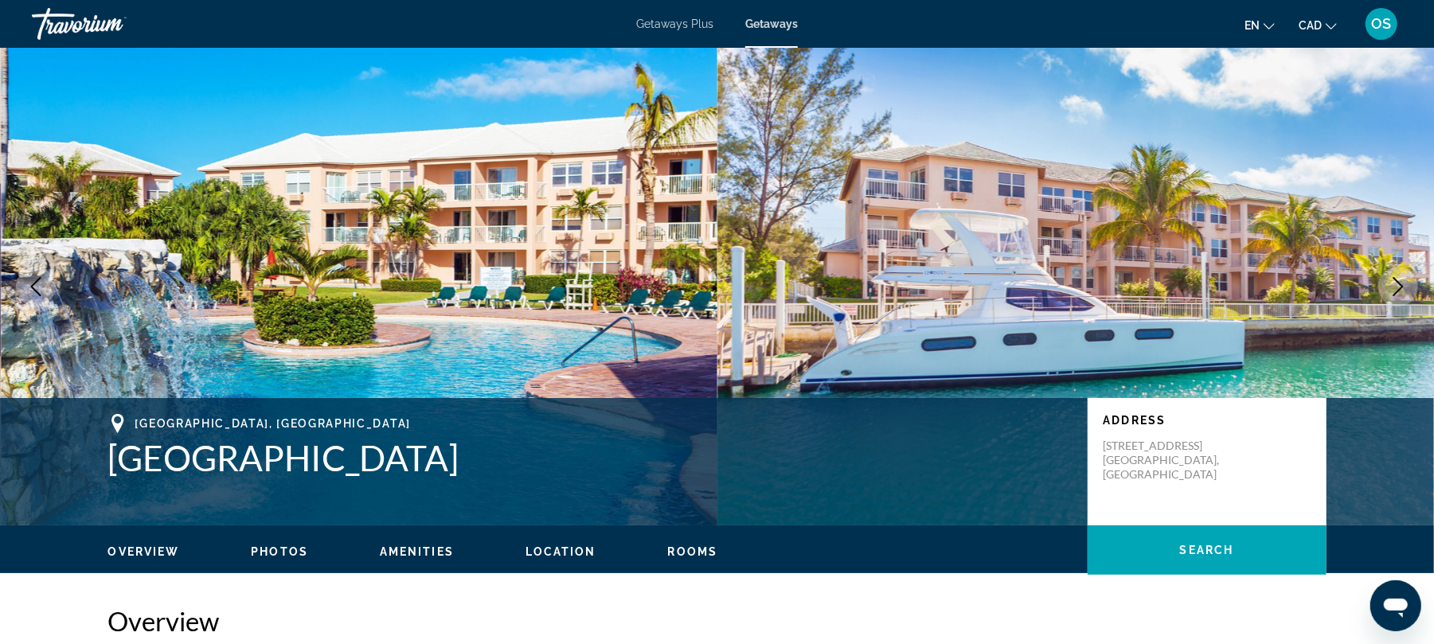
click at [1398, 283] on icon "Next image" at bounding box center [1398, 286] width 19 height 19
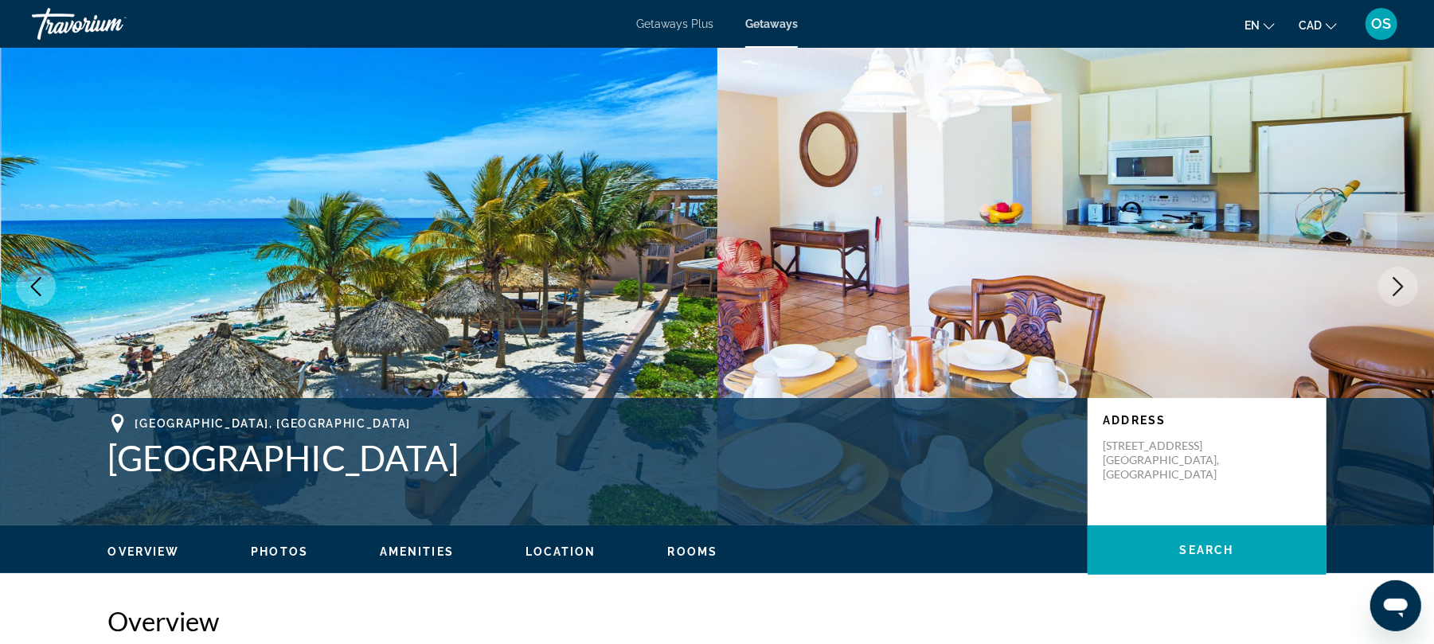
click at [1398, 283] on icon "Next image" at bounding box center [1398, 286] width 19 height 19
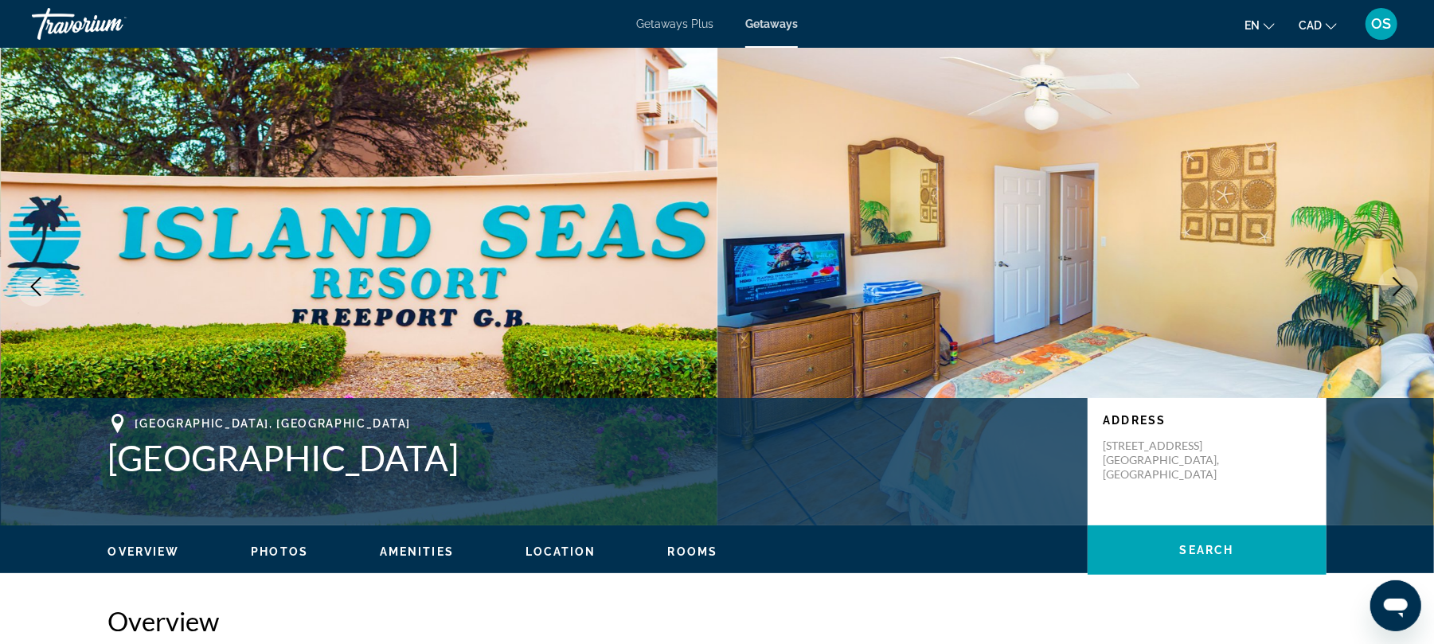
click at [1398, 283] on icon "Next image" at bounding box center [1398, 286] width 19 height 19
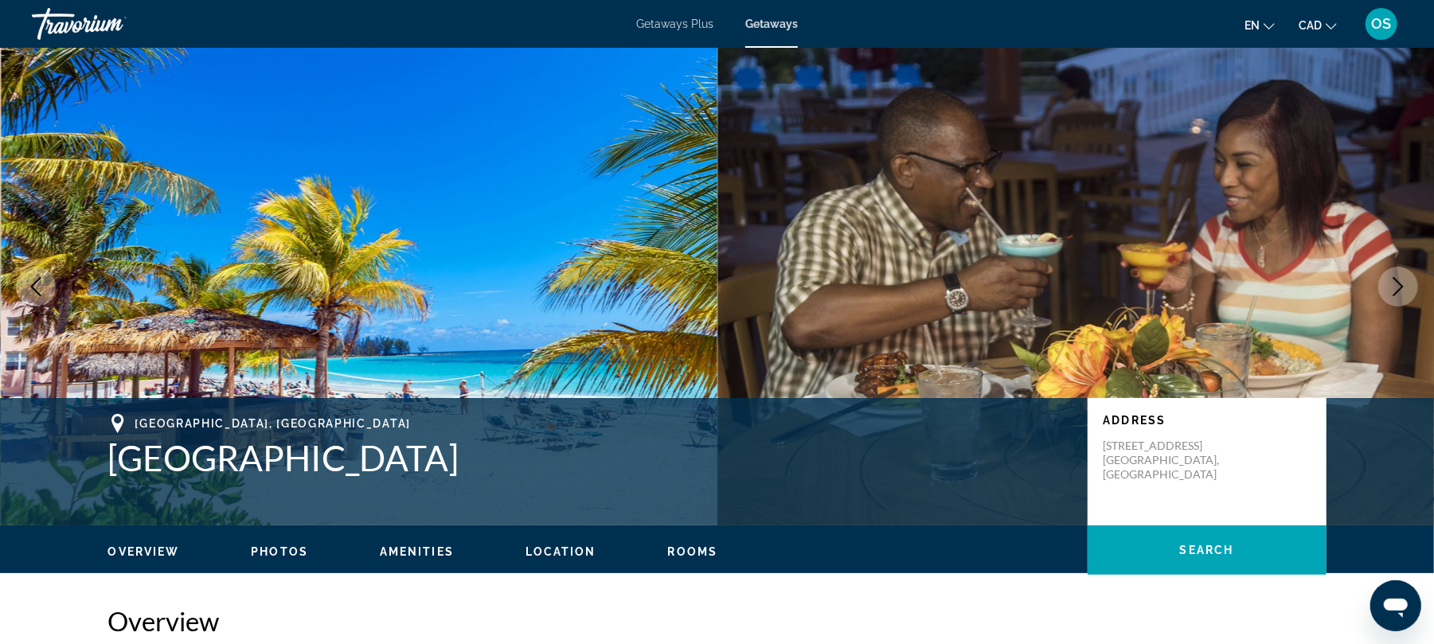
click at [1398, 283] on icon "Next image" at bounding box center [1398, 286] width 19 height 19
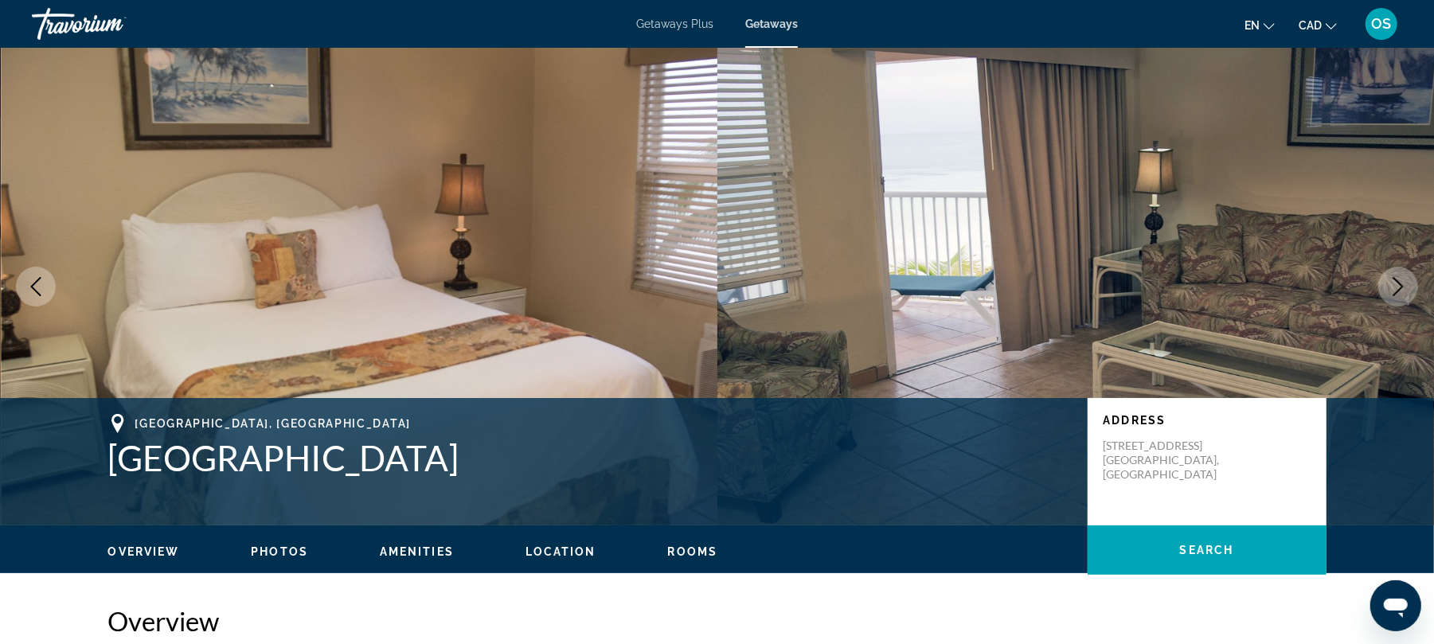
click at [1398, 283] on icon "Next image" at bounding box center [1398, 286] width 19 height 19
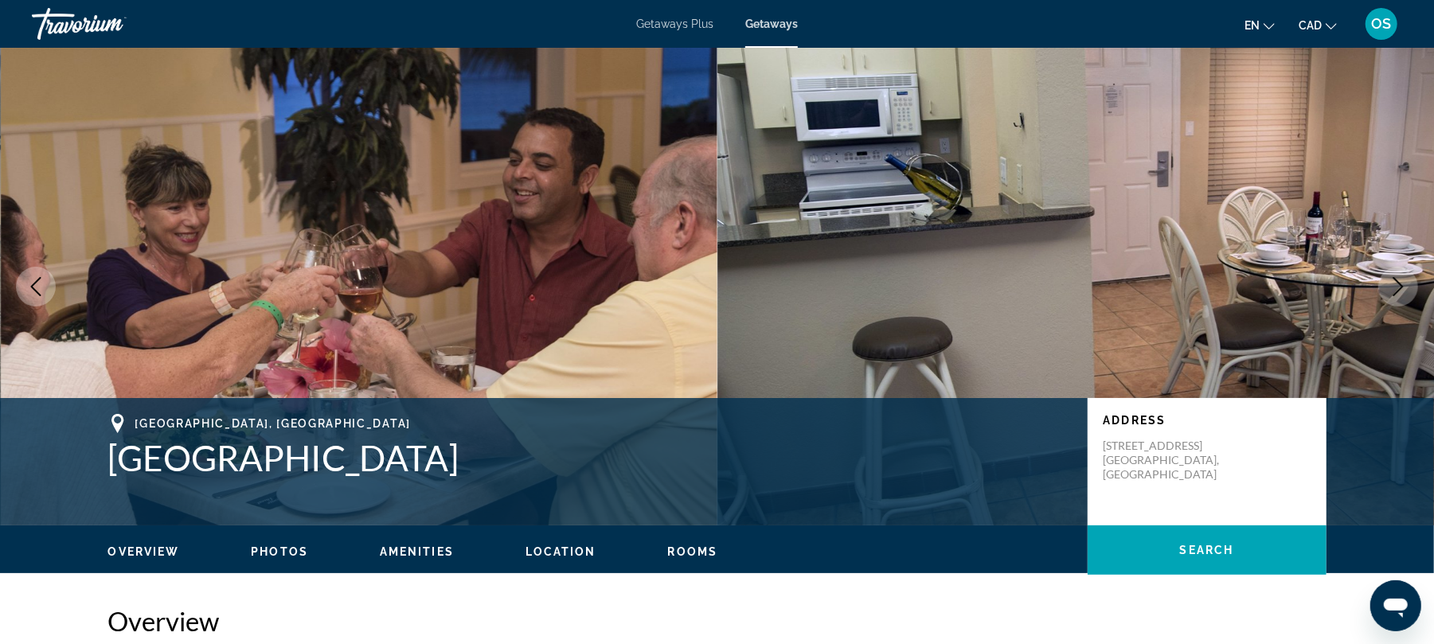
click at [1398, 283] on icon "Next image" at bounding box center [1398, 286] width 19 height 19
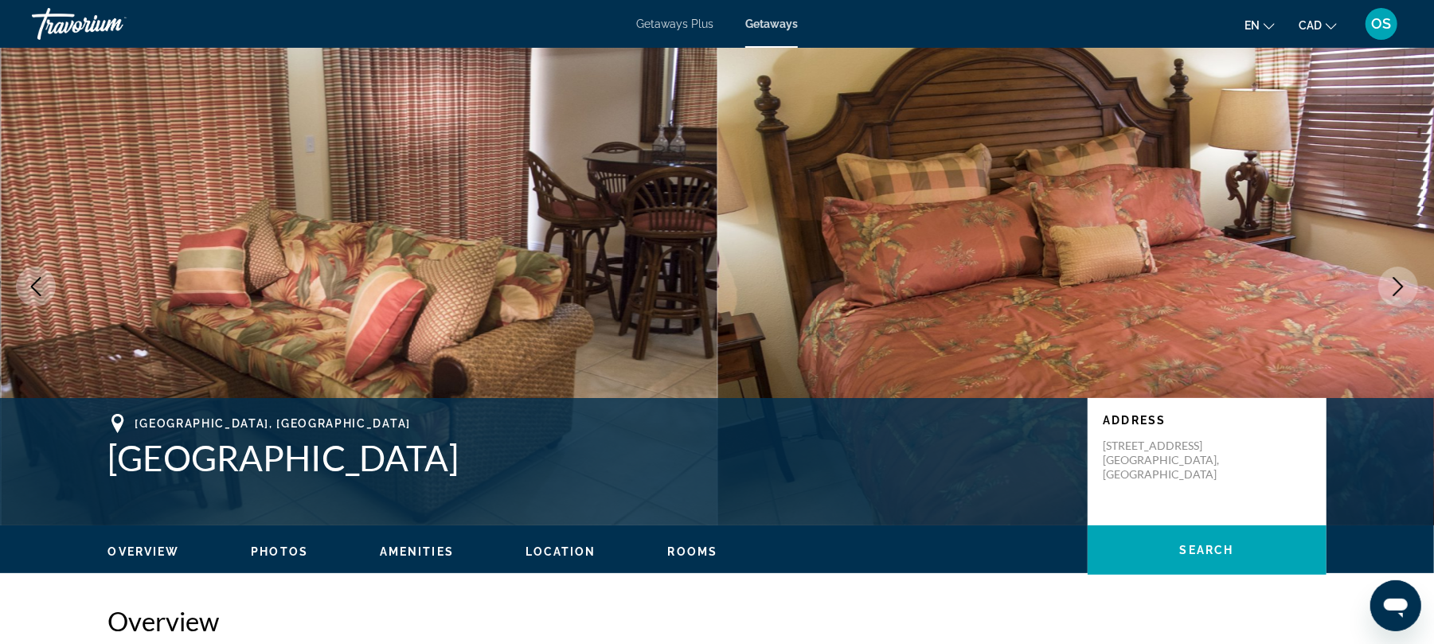
click at [1398, 283] on icon "Next image" at bounding box center [1398, 286] width 19 height 19
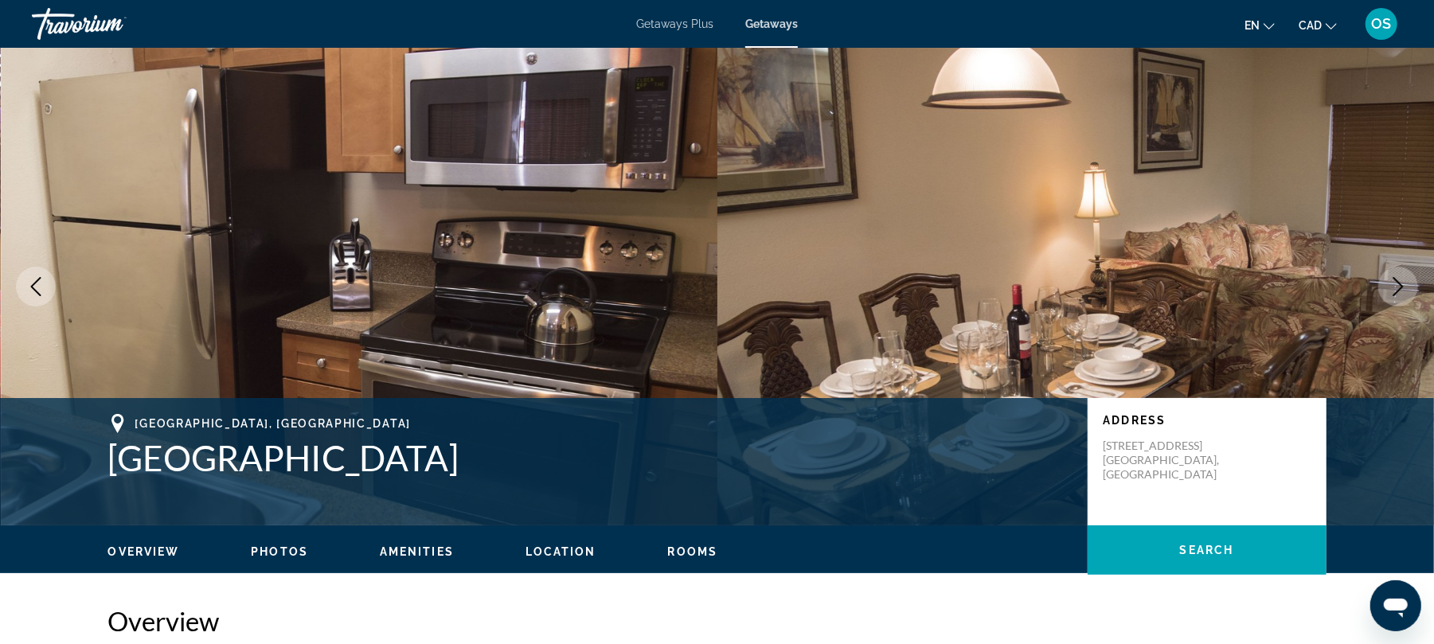
click at [1398, 283] on icon "Next image" at bounding box center [1398, 286] width 19 height 19
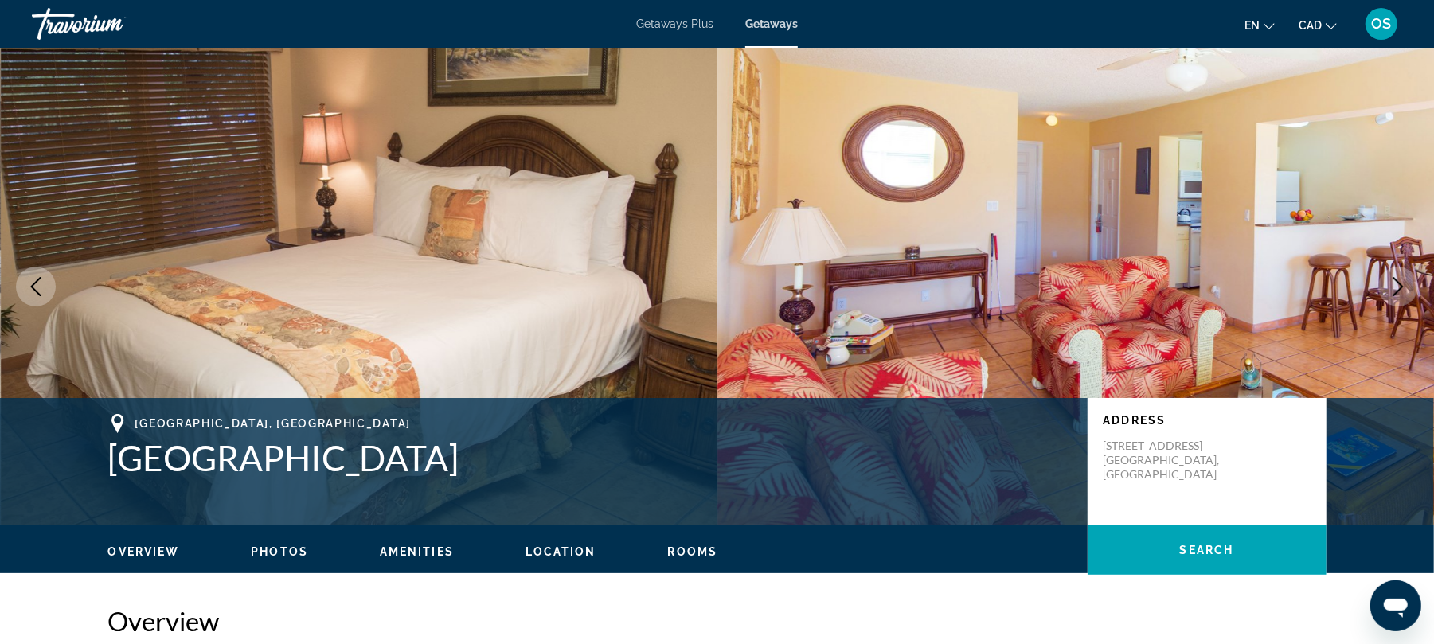
click at [1398, 283] on icon "Next image" at bounding box center [1398, 286] width 19 height 19
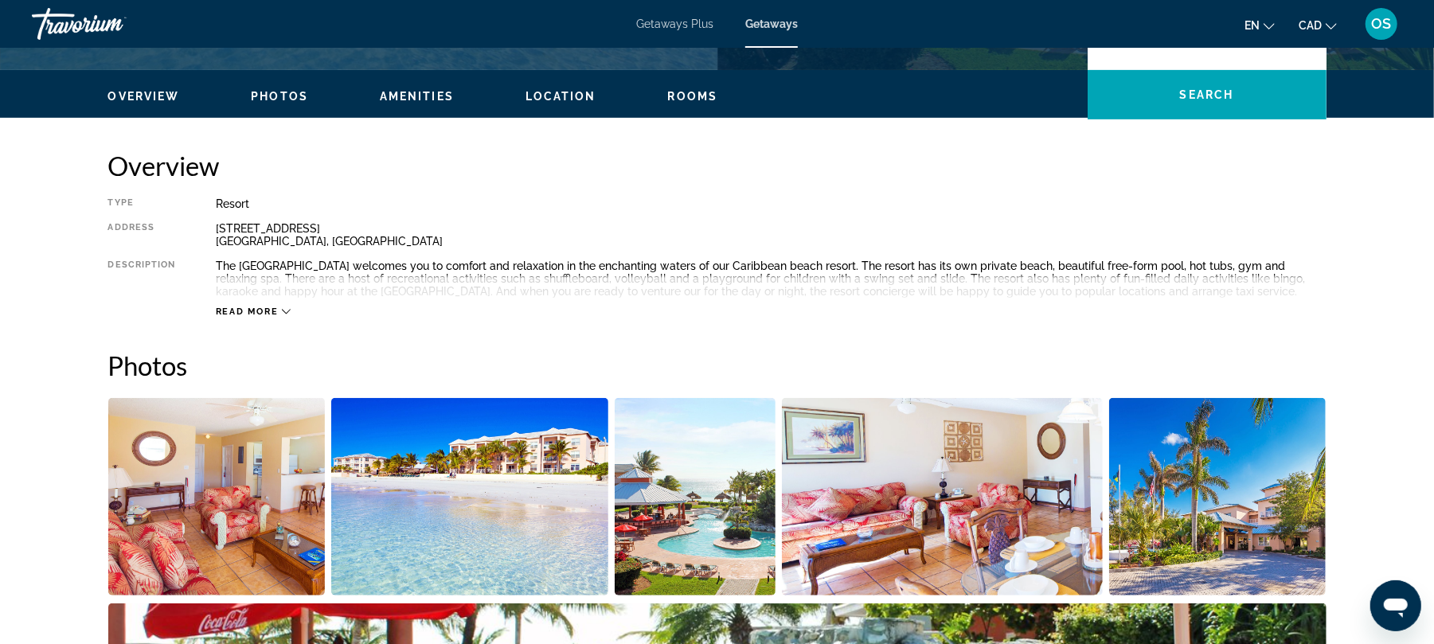
scroll to position [483, 0]
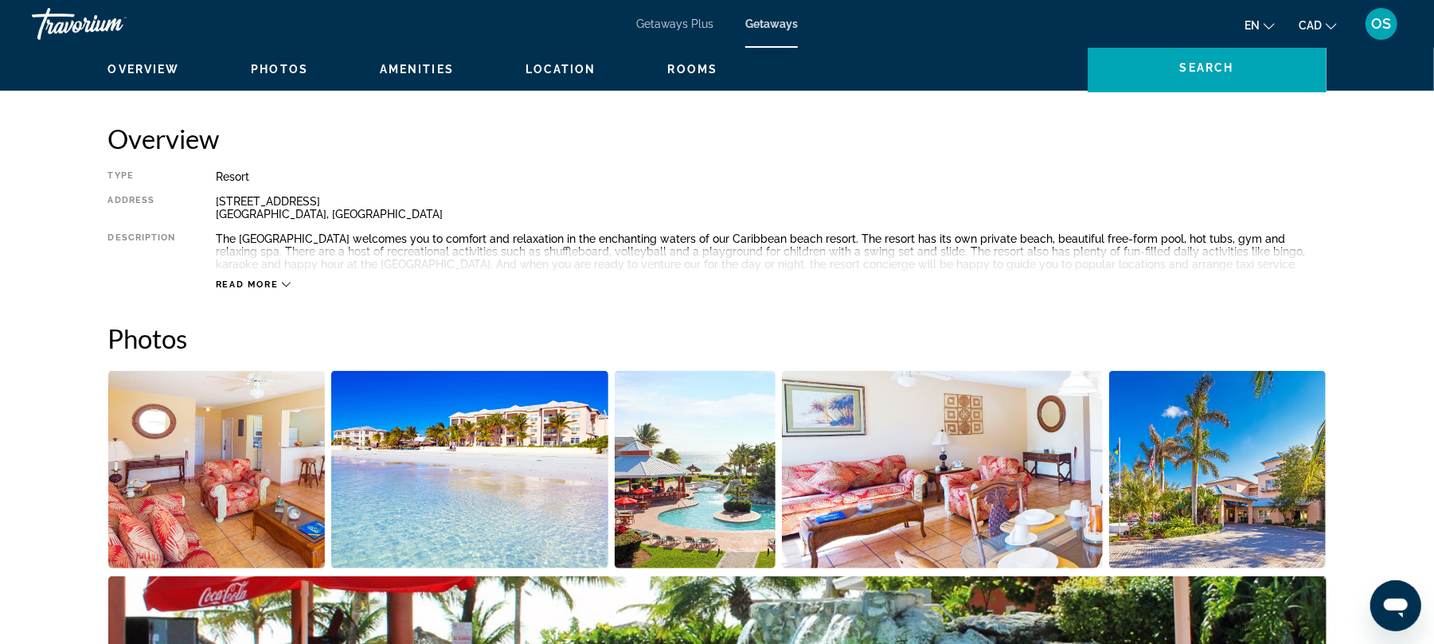
click at [283, 285] on icon "Main content" at bounding box center [286, 284] width 9 height 9
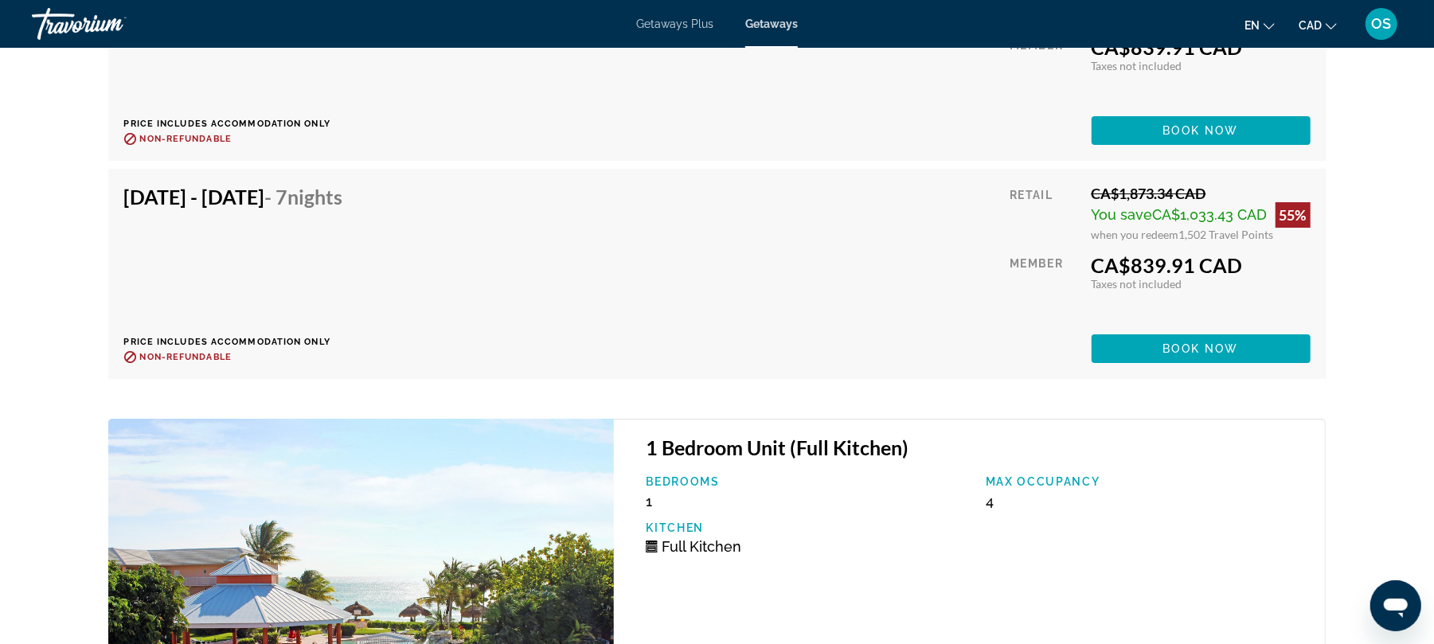
scroll to position [8186, 0]
click at [1207, 356] on span "Book now" at bounding box center [1201, 349] width 76 height 13
